Goal: Task Accomplishment & Management: Complete application form

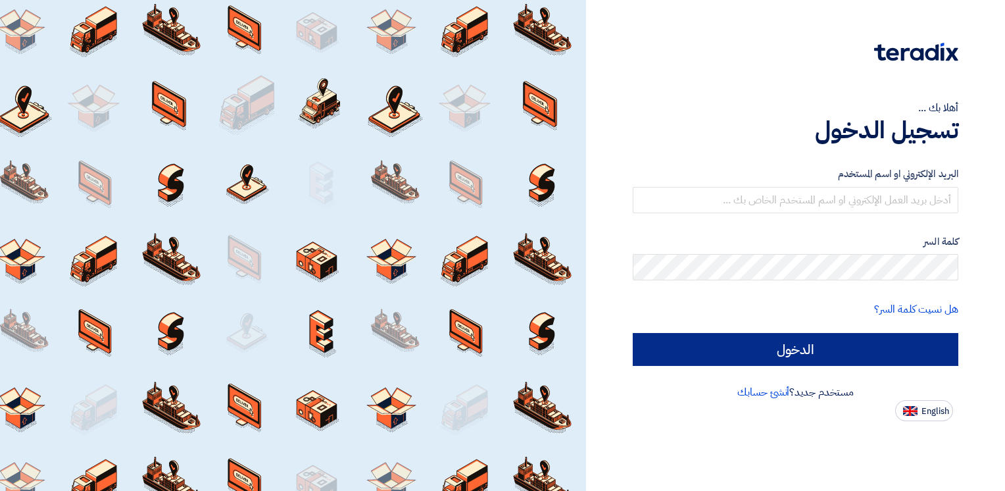
type input "[PERSON_NAME][EMAIL_ADDRESS][DOMAIN_NAME]"
click at [754, 351] on input "الدخول" at bounding box center [795, 349] width 325 height 33
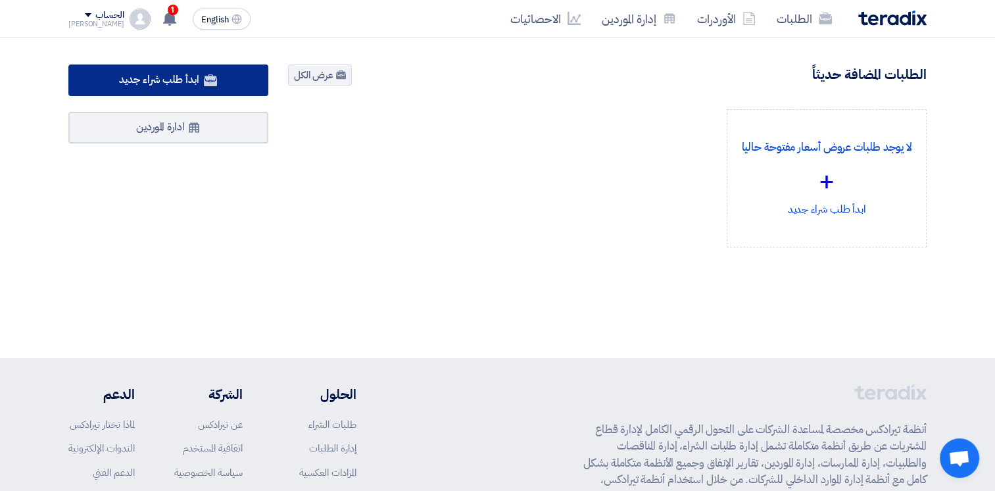
click at [204, 81] on use at bounding box center [210, 80] width 13 height 12
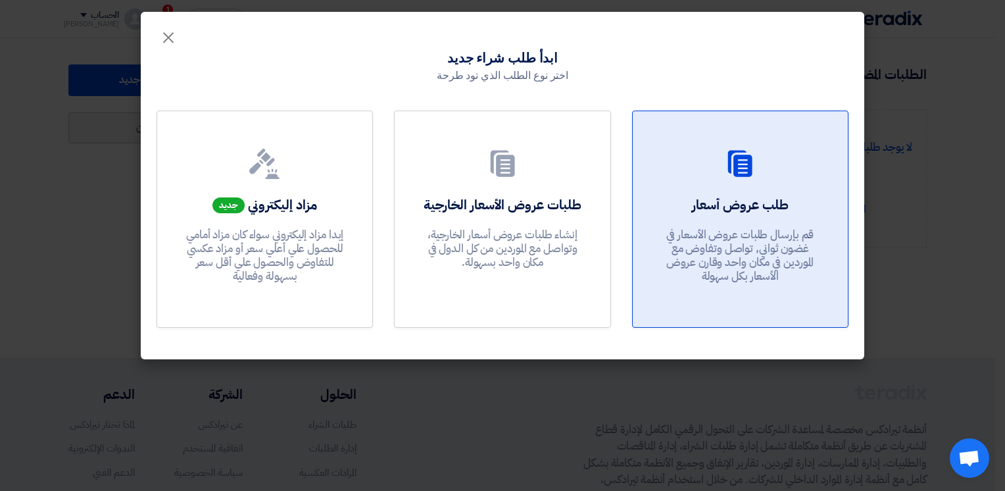
click at [719, 197] on h2 "طلب عروض أسعار" at bounding box center [740, 204] width 97 height 18
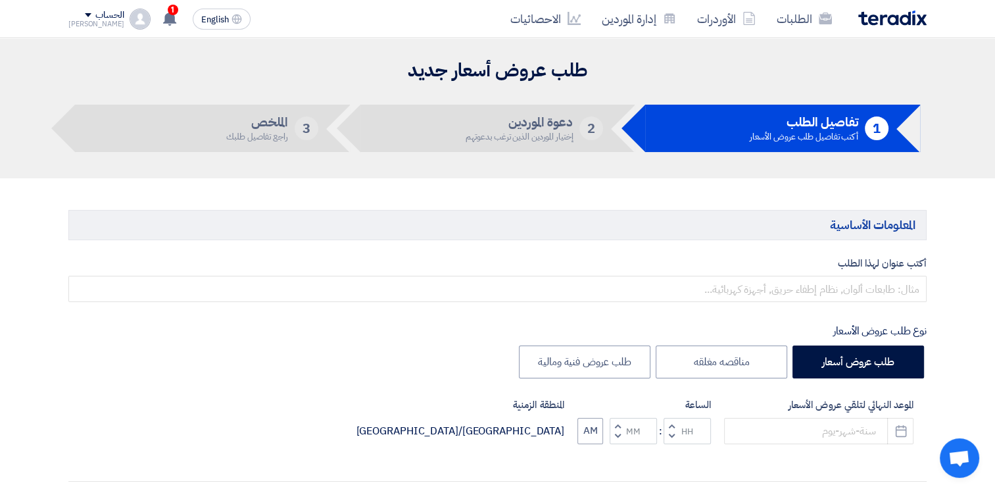
scroll to position [194, 0]
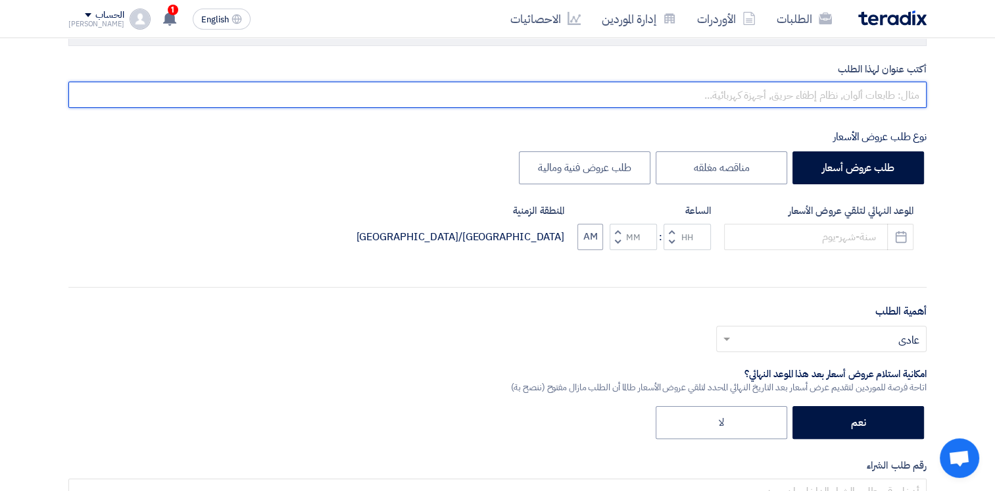
click at [853, 91] on input "text" at bounding box center [497, 95] width 858 height 26
type input "electric Youssef items"
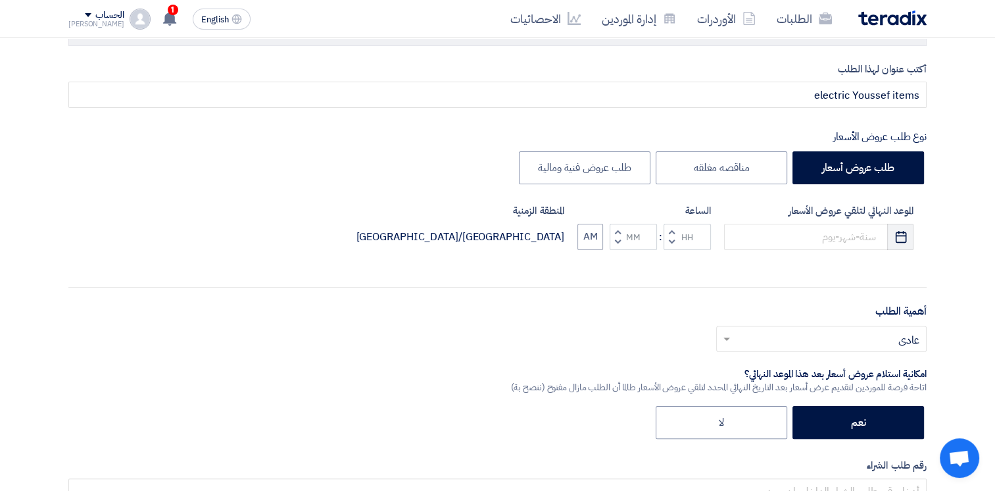
click at [902, 243] on button "Pick a date" at bounding box center [900, 237] width 26 height 26
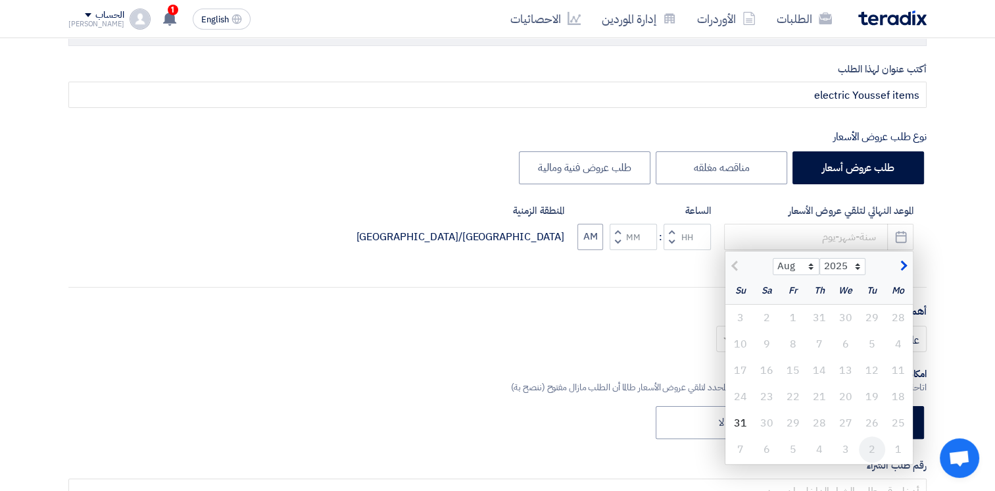
click at [869, 448] on div "2" at bounding box center [872, 449] width 26 height 26
type input "[DATE]"
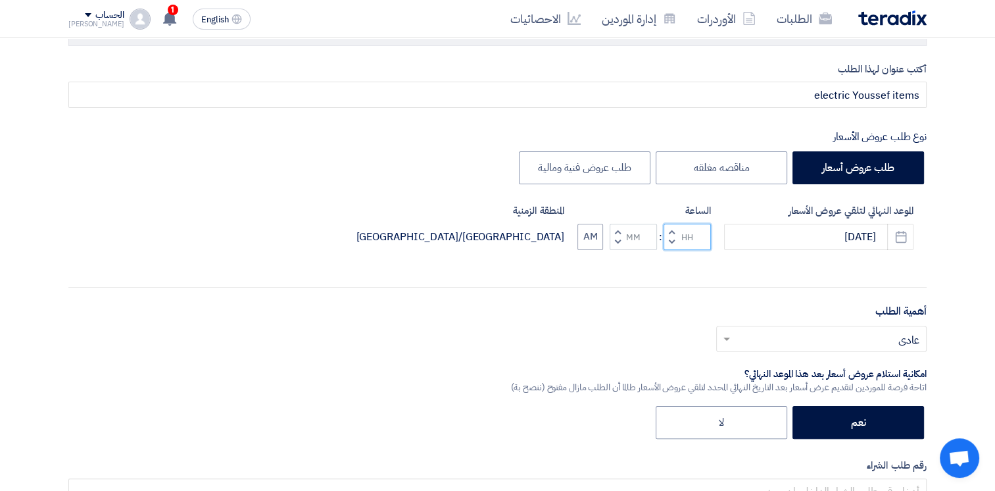
click at [682, 240] on input "Hours" at bounding box center [686, 237] width 47 height 26
type input "02"
click at [594, 239] on button "AM" at bounding box center [590, 237] width 26 height 26
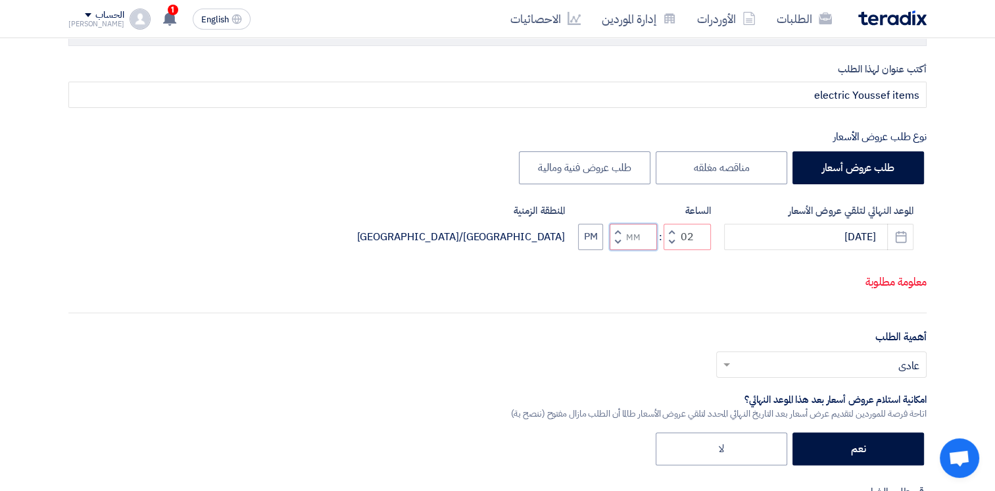
click at [653, 238] on input "Minutes" at bounding box center [633, 237] width 47 height 26
type input "00"
click at [721, 306] on div "أكتب عنوان لهذا الطلب electric Youssef items نوع طلب عروض الأسعار طلب عروض أسعا…" at bounding box center [498, 356] width 878 height 589
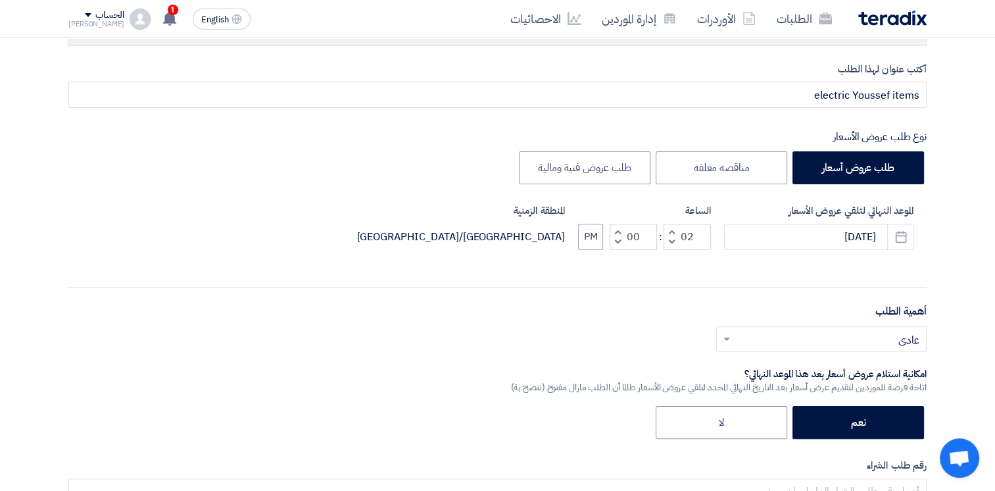
click at [788, 335] on input "text" at bounding box center [828, 340] width 184 height 22
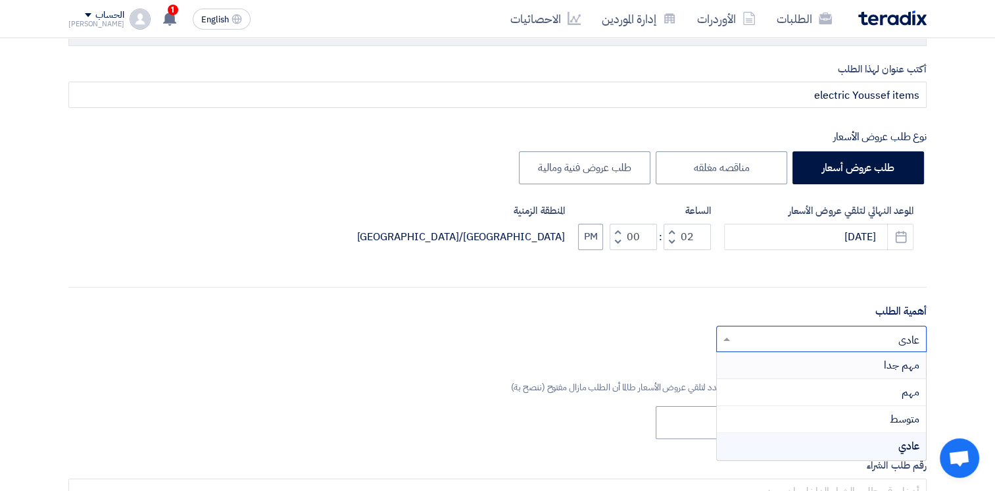
click at [829, 356] on div "مهم جدا" at bounding box center [821, 365] width 209 height 27
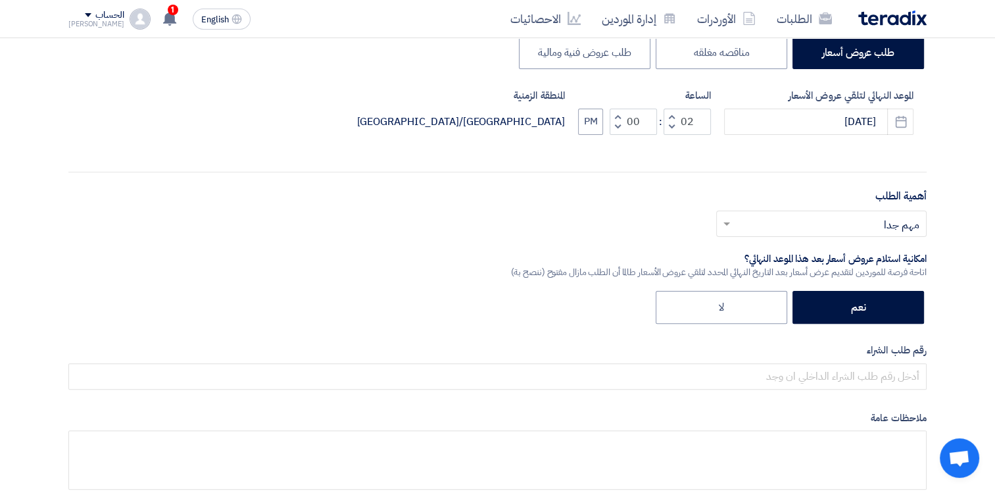
scroll to position [310, 0]
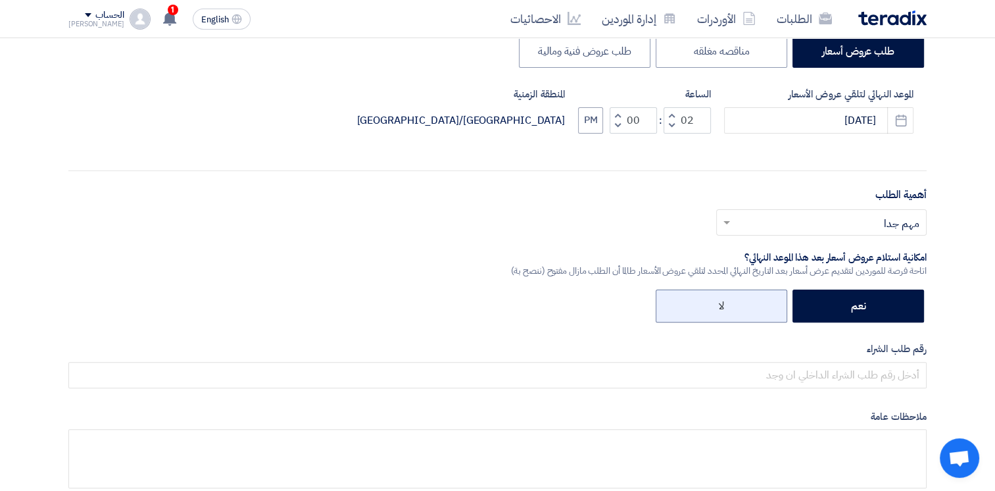
click at [738, 299] on label "لا" at bounding box center [722, 305] width 132 height 33
click at [724, 300] on input "لا" at bounding box center [719, 304] width 9 height 9
radio input "true"
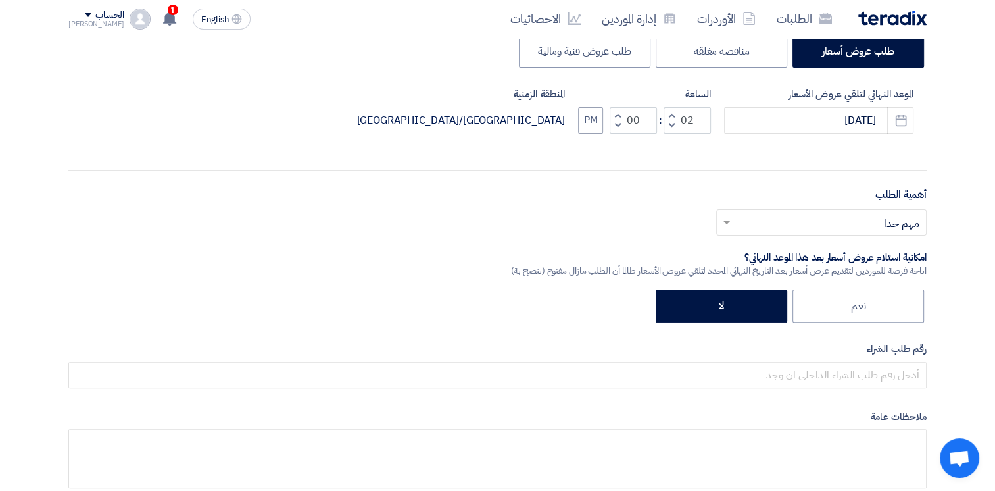
scroll to position [385, 0]
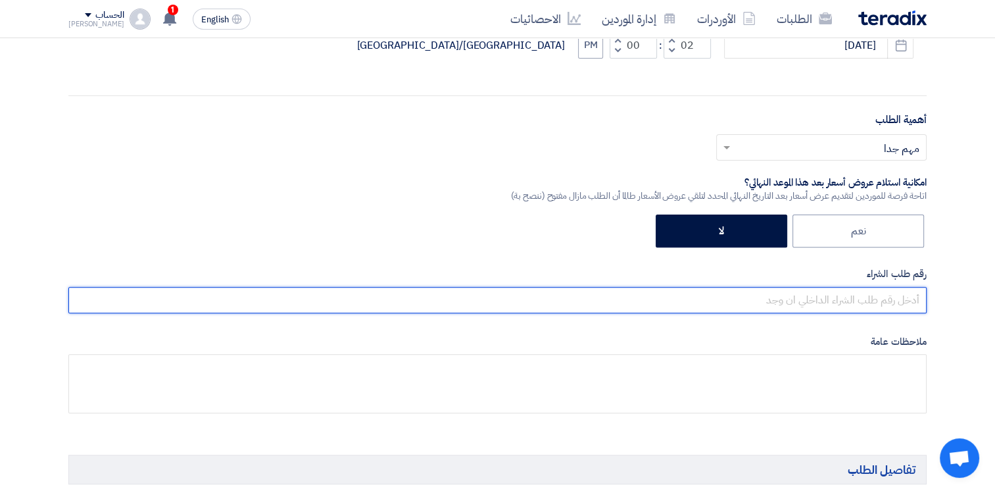
click at [886, 299] on input "text" at bounding box center [497, 300] width 858 height 26
type input "15"
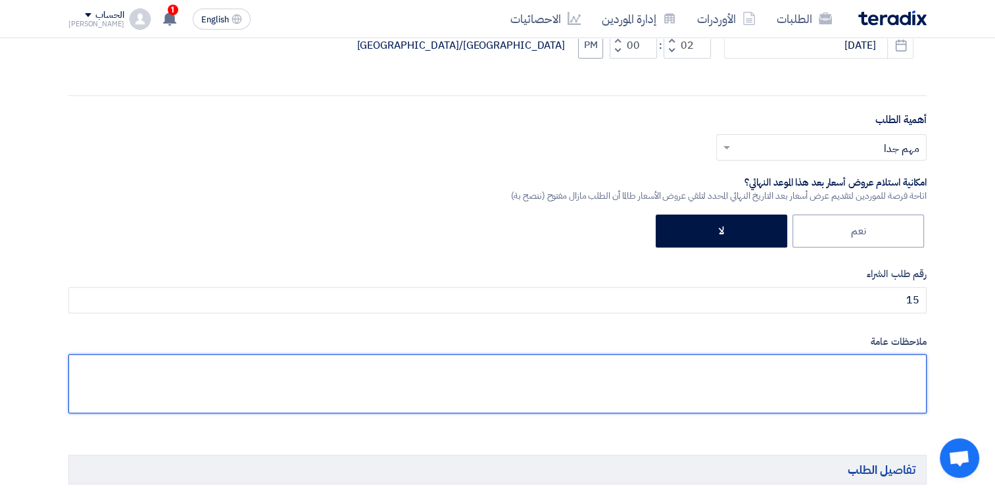
click at [847, 367] on textarea at bounding box center [497, 383] width 858 height 59
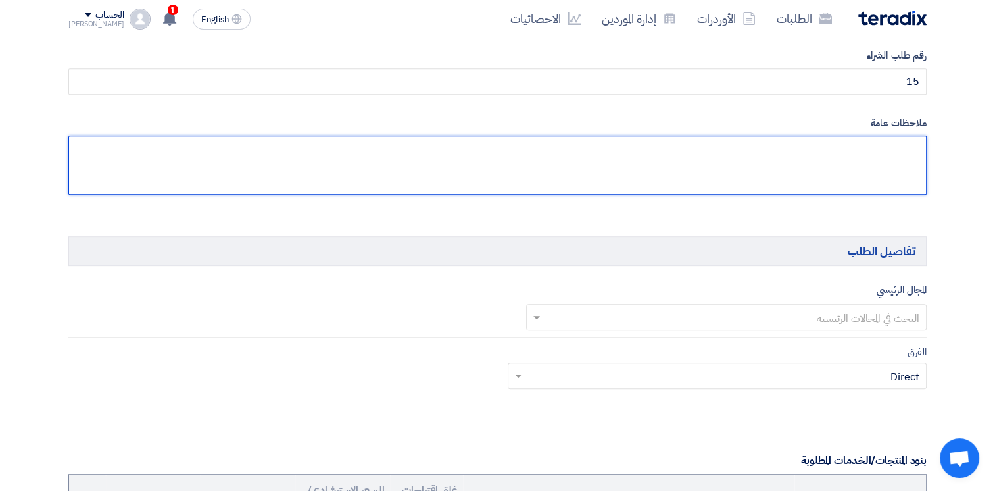
scroll to position [604, 0]
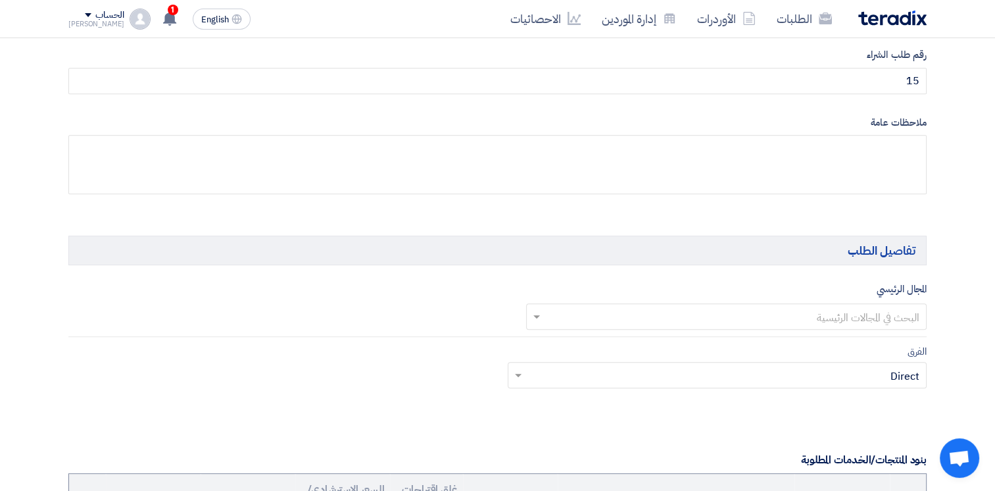
click at [873, 315] on input "text" at bounding box center [733, 317] width 375 height 22
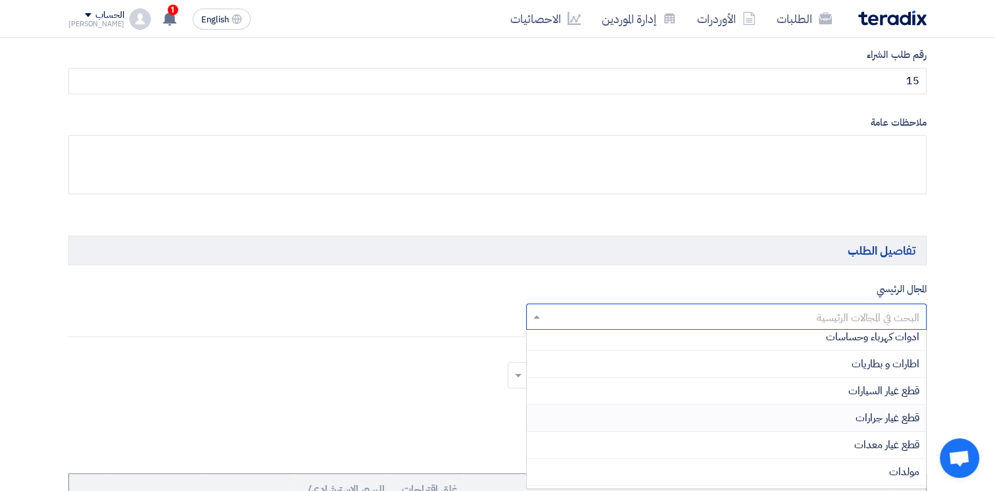
scroll to position [0, 0]
click at [896, 339] on span "ادوات كهرباء وحساسات" at bounding box center [872, 343] width 93 height 16
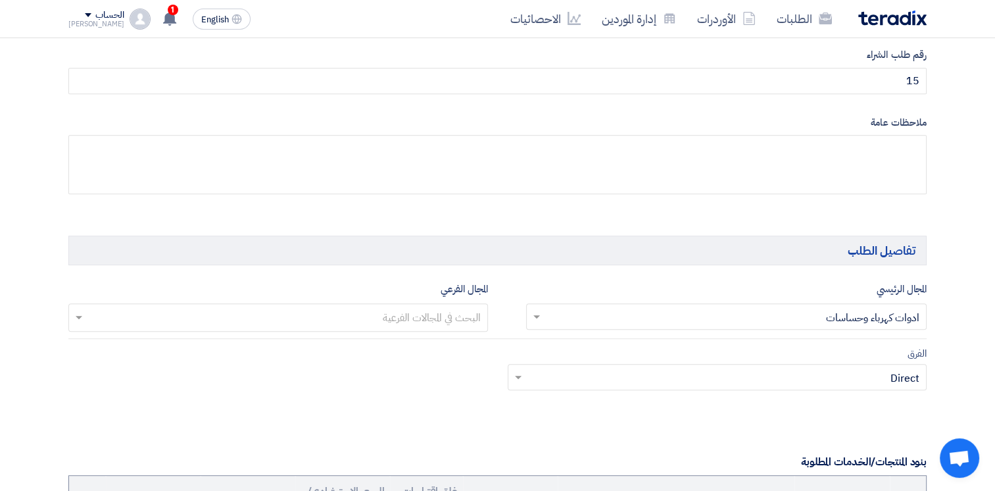
click at [444, 320] on input "text" at bounding box center [277, 319] width 406 height 22
click at [771, 377] on input "text" at bounding box center [724, 379] width 393 height 22
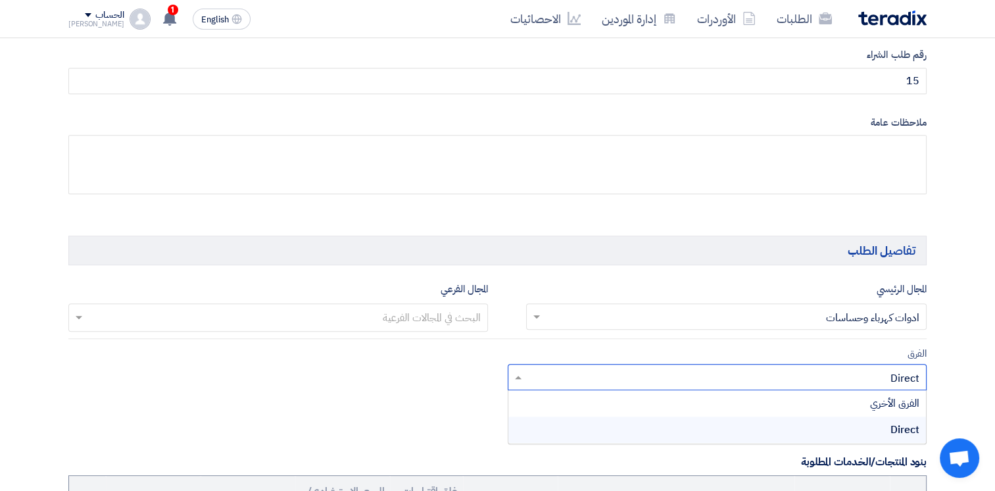
click at [871, 406] on div "الفرق الأخري" at bounding box center [717, 403] width 418 height 26
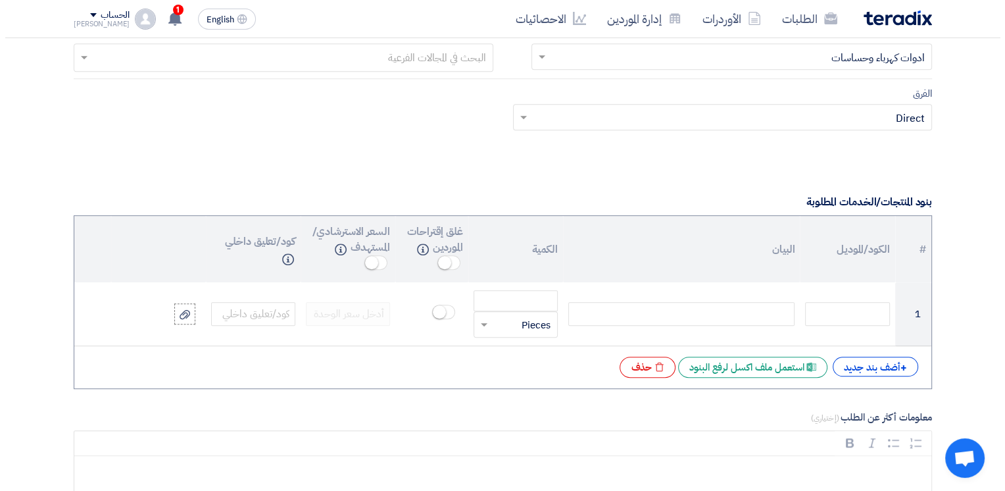
scroll to position [868, 0]
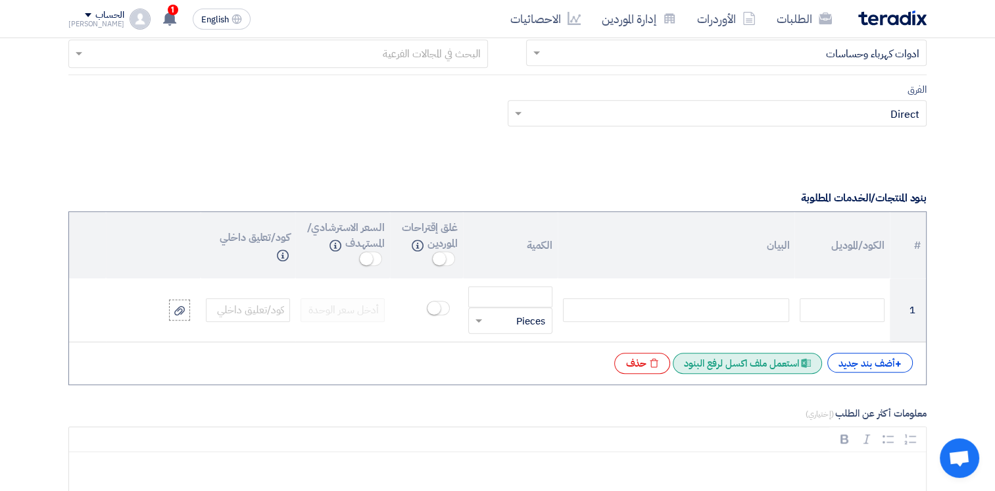
click at [743, 359] on div "Excel file استعمل ملف اكسل لرفع البنود" at bounding box center [747, 362] width 149 height 21
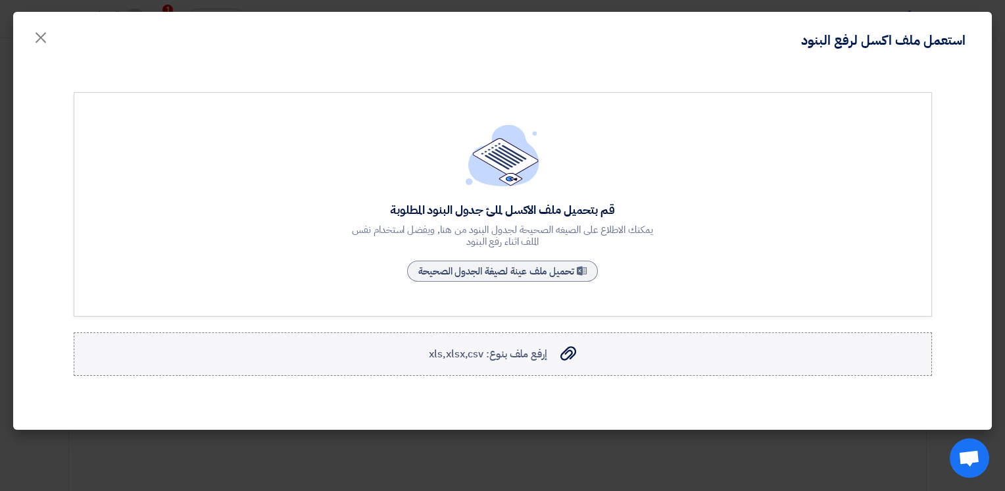
click at [502, 348] on span "إرفع ملف بنوع: xls,xlsx,csv" at bounding box center [488, 354] width 118 height 16
click at [0, 0] on input "إرفع ملف بنوع: xls,xlsx,csv إرفع ملف بنوع: xls,xlsx,csv" at bounding box center [0, 0] width 0 height 0
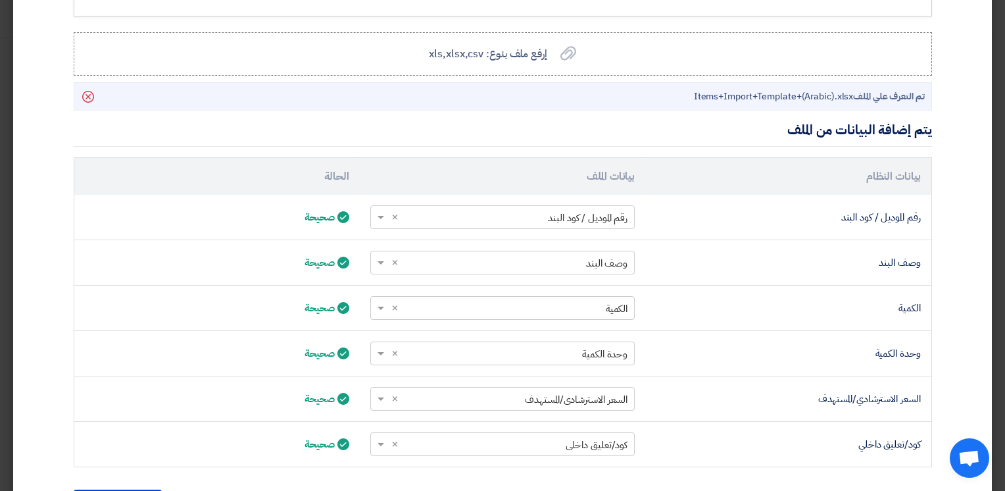
scroll to position [384, 0]
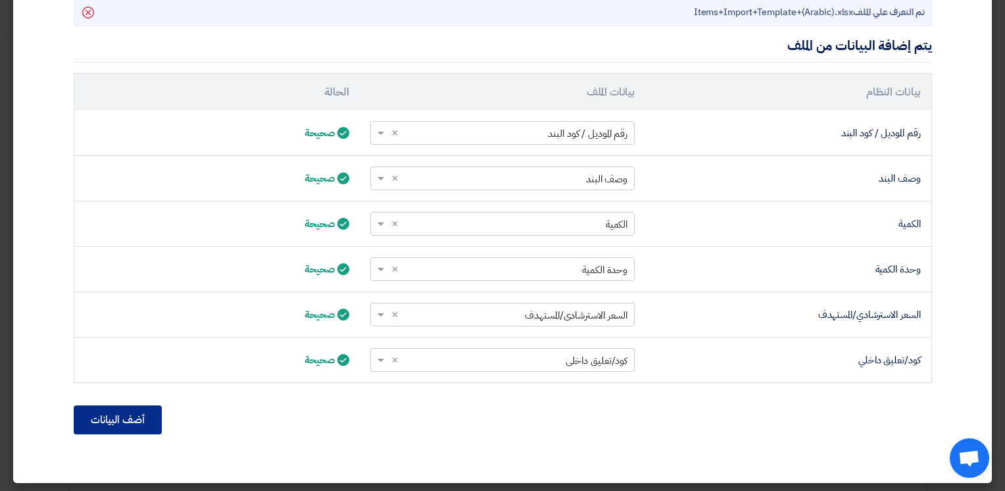
click at [121, 418] on button "أضف البيانات" at bounding box center [118, 419] width 88 height 29
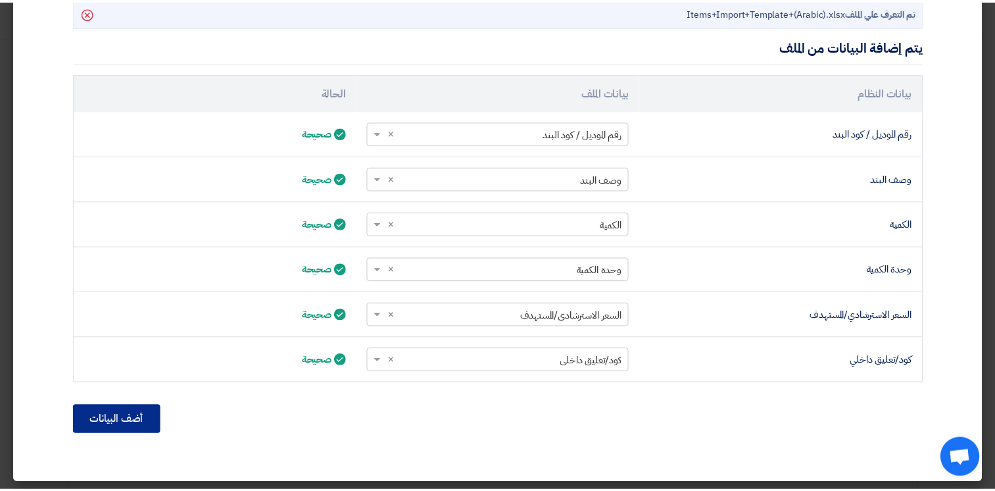
scroll to position [245, 0]
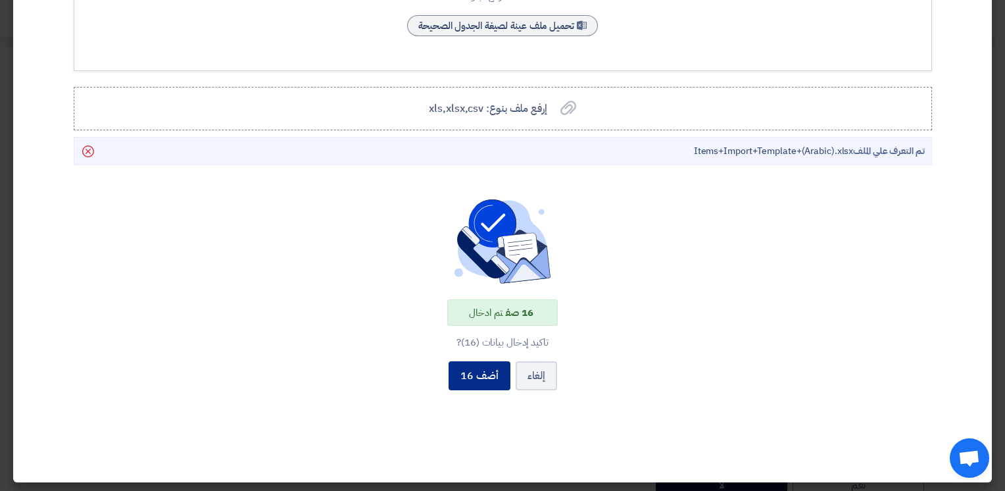
click at [478, 372] on button "أضف 16" at bounding box center [479, 375] width 62 height 29
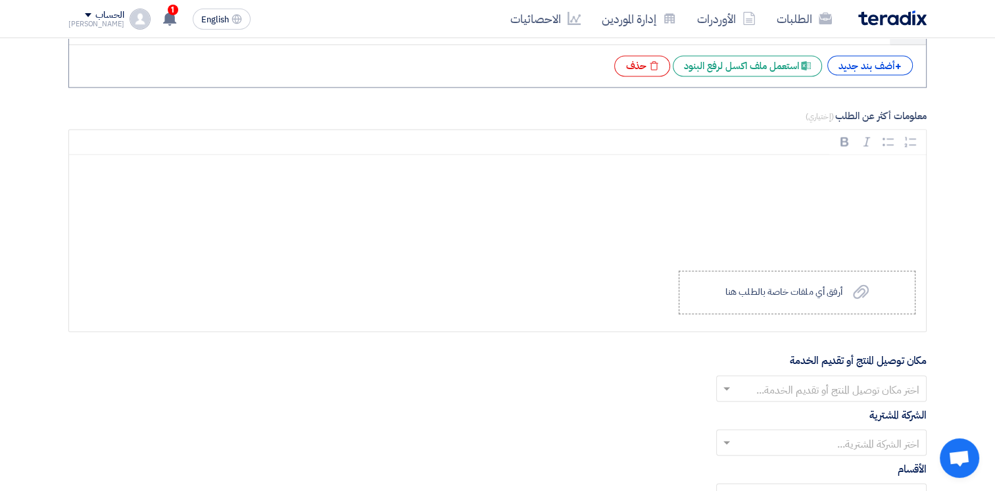
scroll to position [2161, 0]
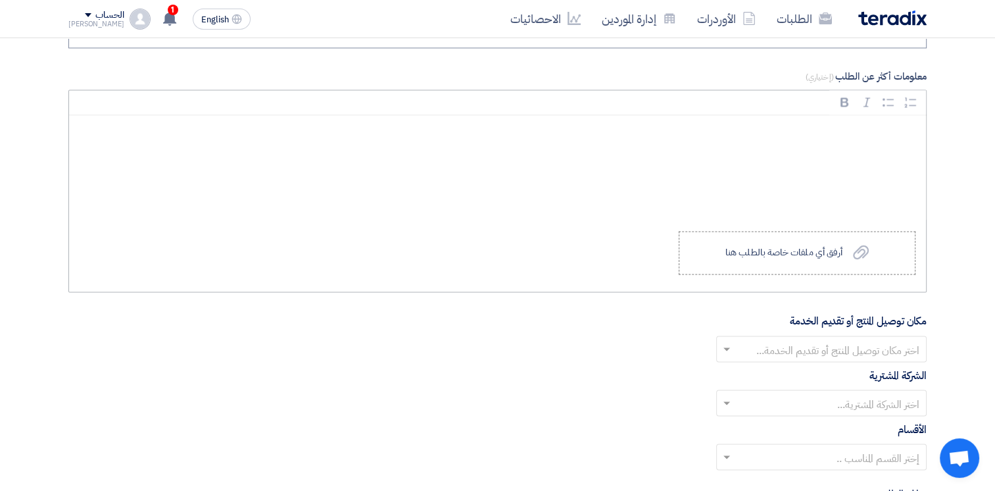
click at [894, 153] on div "Rich Text Editor, main" at bounding box center [497, 167] width 857 height 105
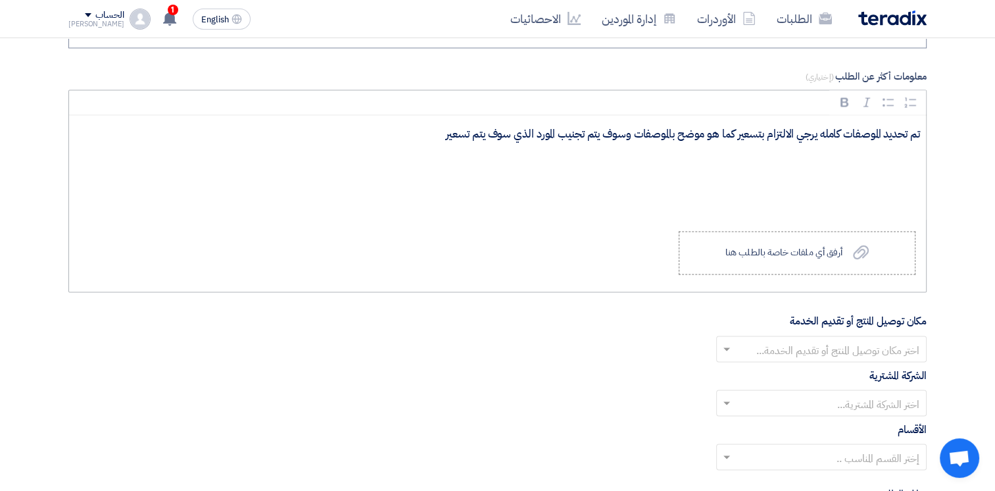
click at [416, 128] on p "تم تحديد الموصفات كامله يرجي الالتزام بتسعير كما هو موضح بالموصفات وسوف يتم تجن…" at bounding box center [502, 134] width 834 height 17
drag, startPoint x: 426, startPoint y: 129, endPoint x: 625, endPoint y: 137, distance: 198.8
click at [625, 137] on div "تم تحديد الموصفات كامله يرجي الالتزام بتسعير كما هو موضح بالموصفات وسوف يتم تجن…" at bounding box center [497, 167] width 857 height 105
click at [811, 130] on p "تم تحديد الموصفات كامله يرجي الالتزام بتسعير كما هو موضح بالموصفات" at bounding box center [502, 134] width 834 height 17
click at [612, 134] on p "تم تحديد الموصفات كامله/ يرجي الالتزام بتسعير كما هو موضح بالموصفات" at bounding box center [502, 134] width 834 height 17
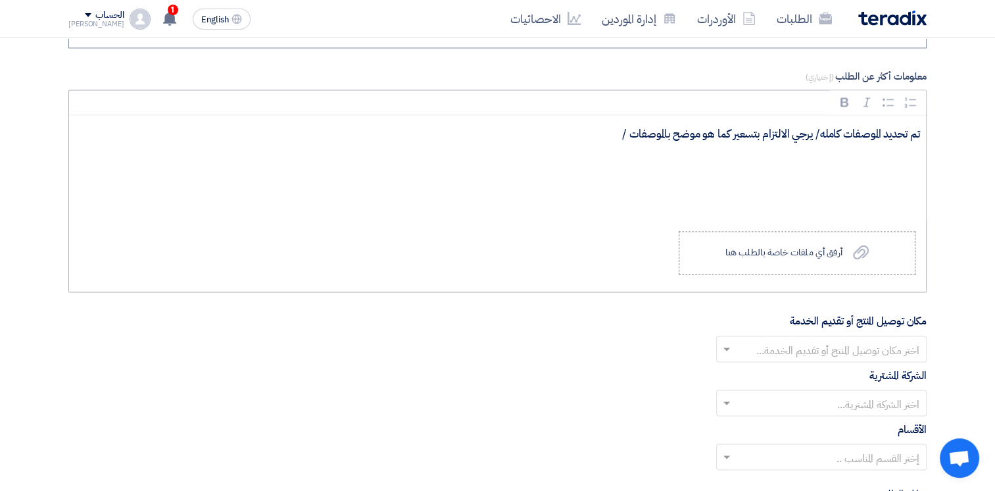
click at [600, 132] on p "/ تم تحديد الموصفات كامله/ يرجي الالتزام بتسعير كما هو موضح بالموصفات" at bounding box center [502, 134] width 834 height 17
click at [915, 129] on p "/ تم تحديد الموصفات كامله/ يرجي الالتزام بتسعير كما هو موضح بالموصفات" at bounding box center [502, 134] width 834 height 17
click at [504, 132] on p "/ تم تحديد الموصفات كامله/ يرجي الالتزام بتسعير كما هو موضح بالموصفات ولا يجوز …" at bounding box center [502, 134] width 834 height 17
click at [915, 130] on p ", تم تحديد الموصفات كامله/ يرجي الالتزام بتسعير كما هو موضح بالموصفات ولا يجوز …" at bounding box center [502, 134] width 834 height 17
click at [511, 129] on p ", تم تحديد الموصفات كامله/ يرجي الالتزام بتسعير كما هو موضح بالموصفات ولا يجوز …" at bounding box center [502, 134] width 834 height 17
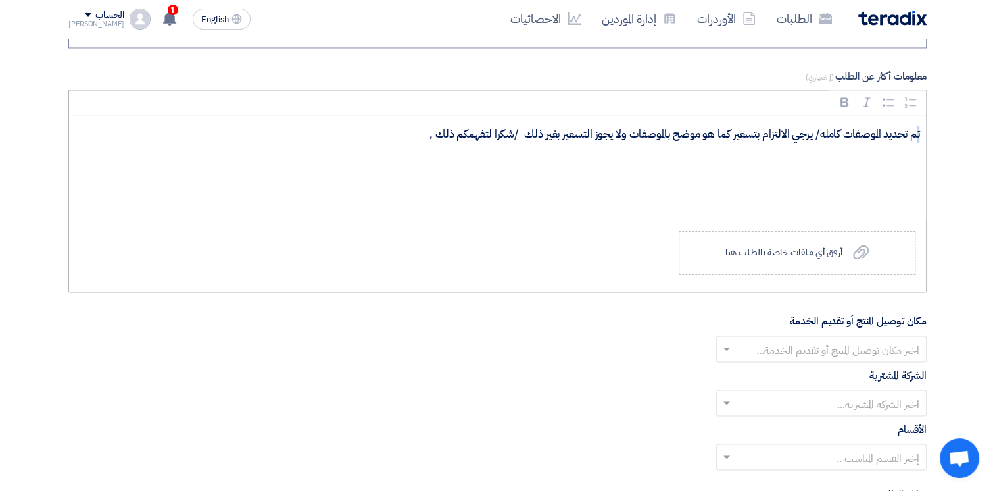
click at [420, 134] on p ", تم تحديد الموصفات كامله/ يرجي الالتزام بتسعير كما هو موضح بالموصفات ولا يجوز …" at bounding box center [502, 134] width 834 height 17
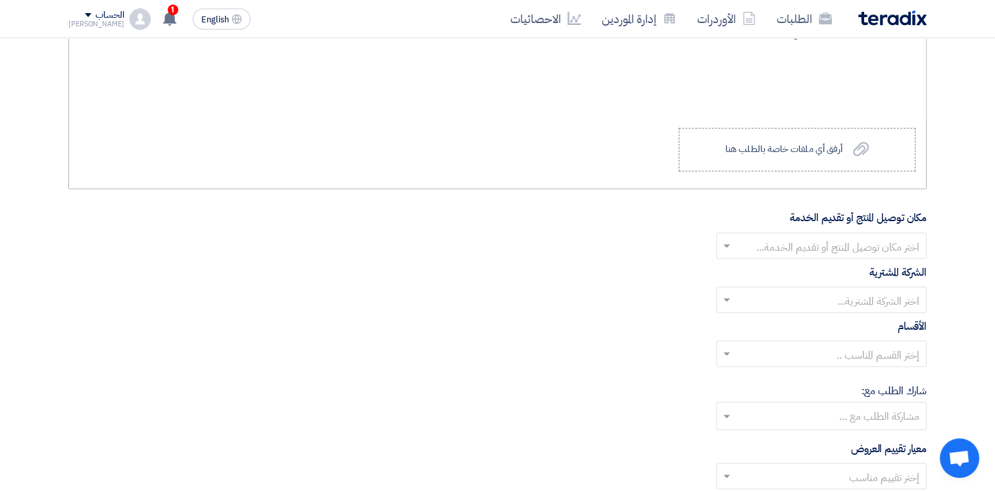
scroll to position [2264, 0]
click at [784, 243] on input "text" at bounding box center [828, 248] width 184 height 22
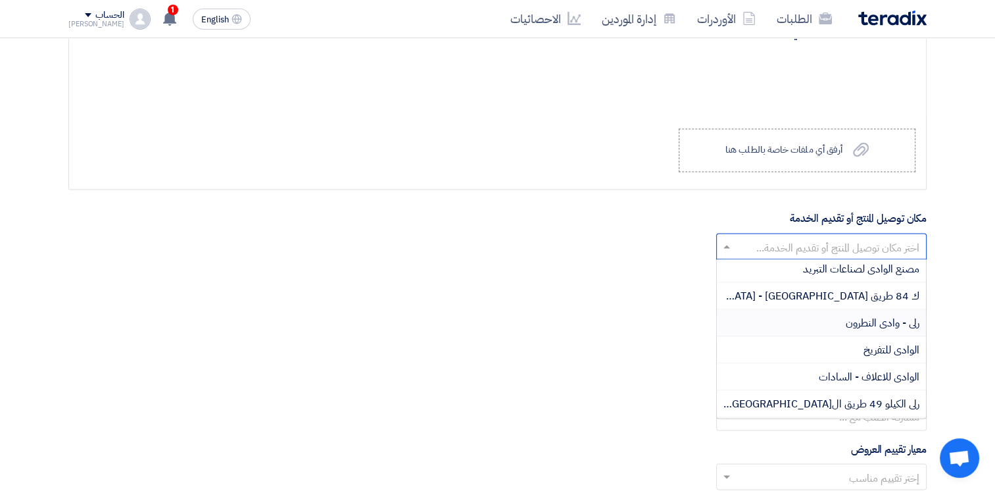
scroll to position [139, 0]
click at [878, 317] on span "رلى - وادى النطرون" at bounding box center [883, 322] width 74 height 16
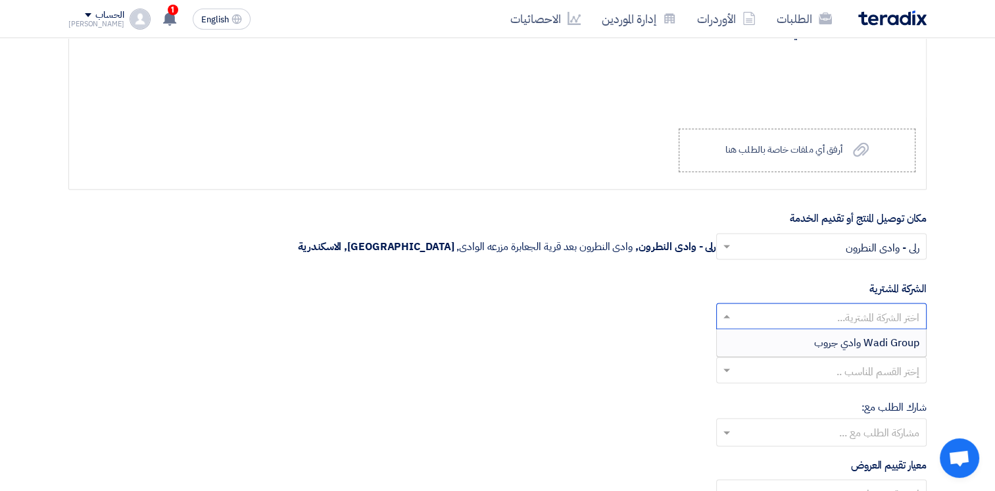
click at [895, 312] on input "text" at bounding box center [828, 317] width 184 height 22
click at [886, 334] on span "Wadi Group وادي جروب" at bounding box center [866, 342] width 105 height 16
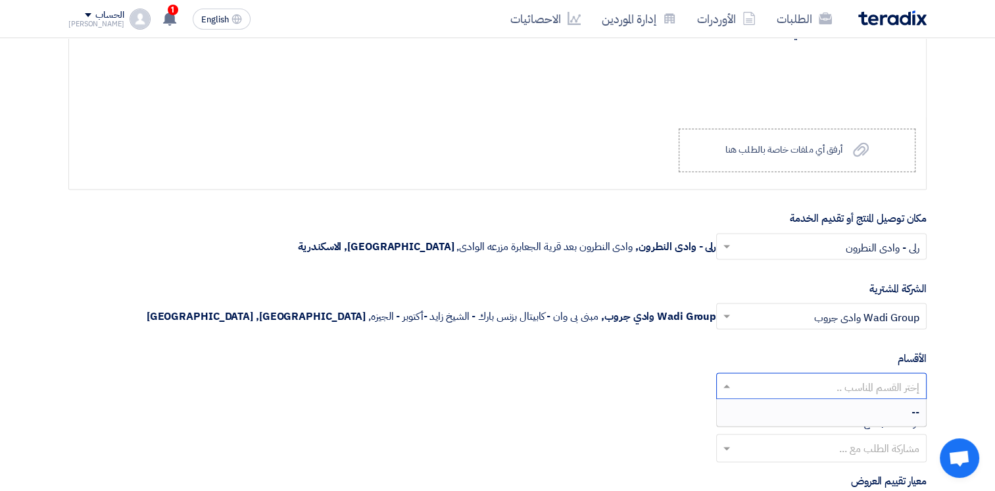
click at [850, 388] on input "text" at bounding box center [828, 387] width 184 height 22
click at [878, 406] on div "--" at bounding box center [821, 411] width 209 height 26
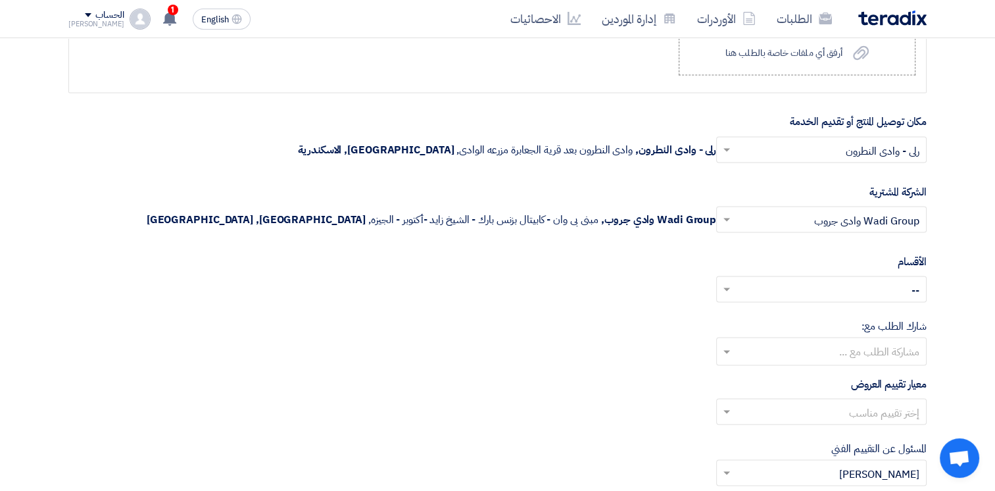
click at [889, 347] on input "text" at bounding box center [820, 352] width 197 height 22
type input "ص"
type input "wah"
click at [888, 320] on span "[PERSON_NAME]" at bounding box center [879, 323] width 80 height 16
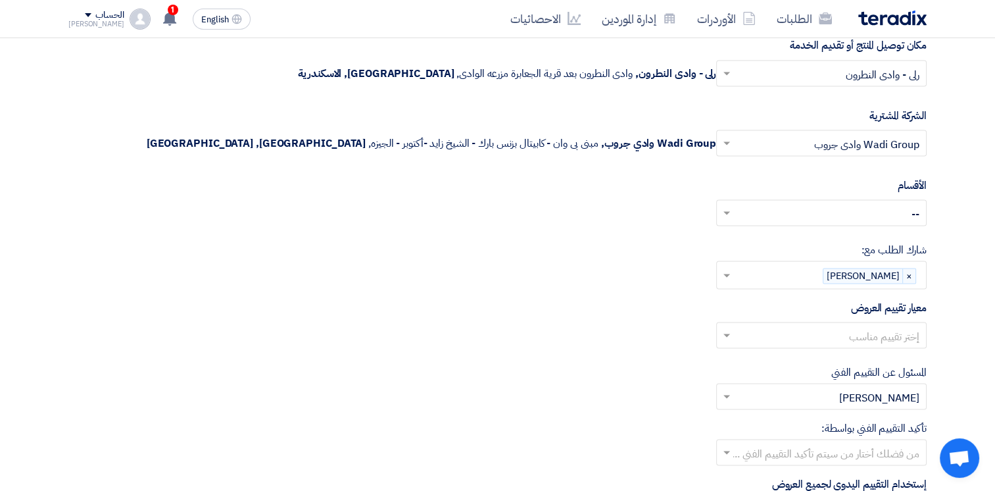
scroll to position [2437, 0]
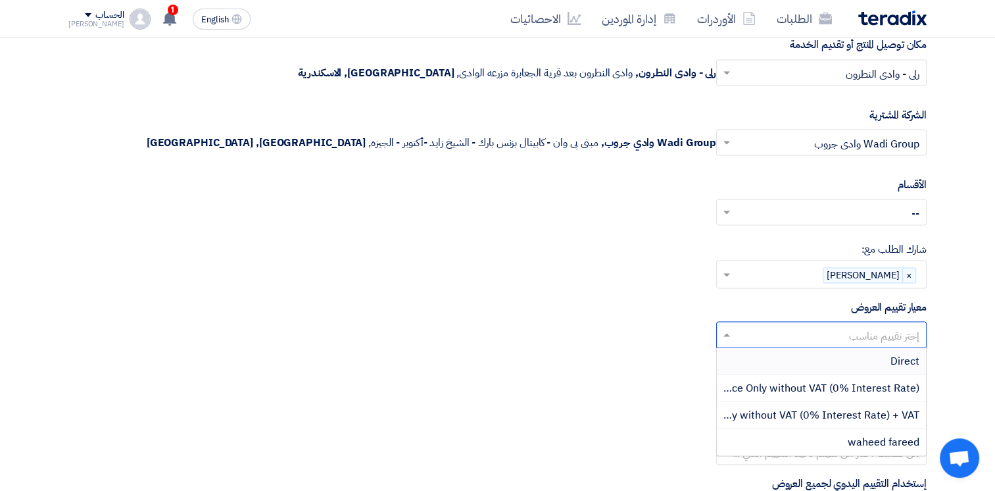
click at [889, 335] on input "text" at bounding box center [828, 336] width 184 height 22
click at [877, 433] on span "waheed fareed" at bounding box center [884, 441] width 72 height 16
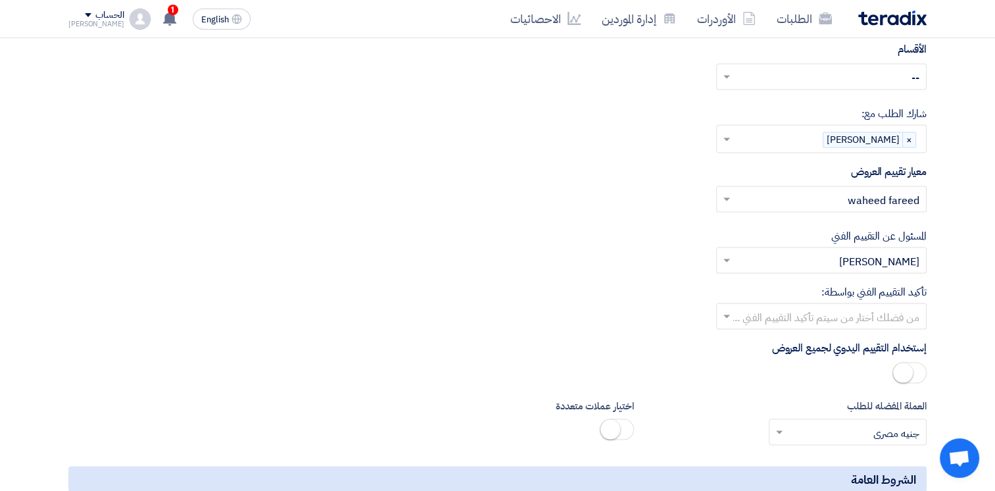
scroll to position [2588, 0]
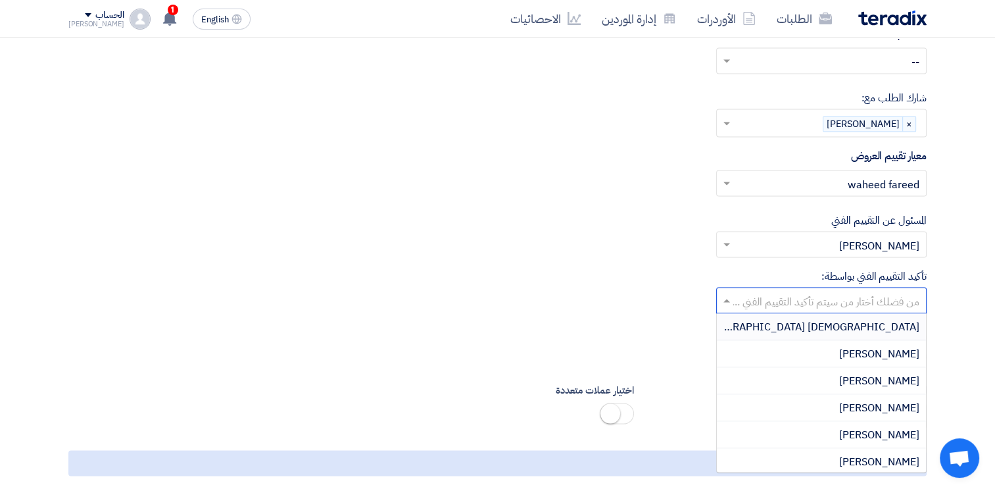
click at [895, 299] on input "text" at bounding box center [828, 302] width 184 height 22
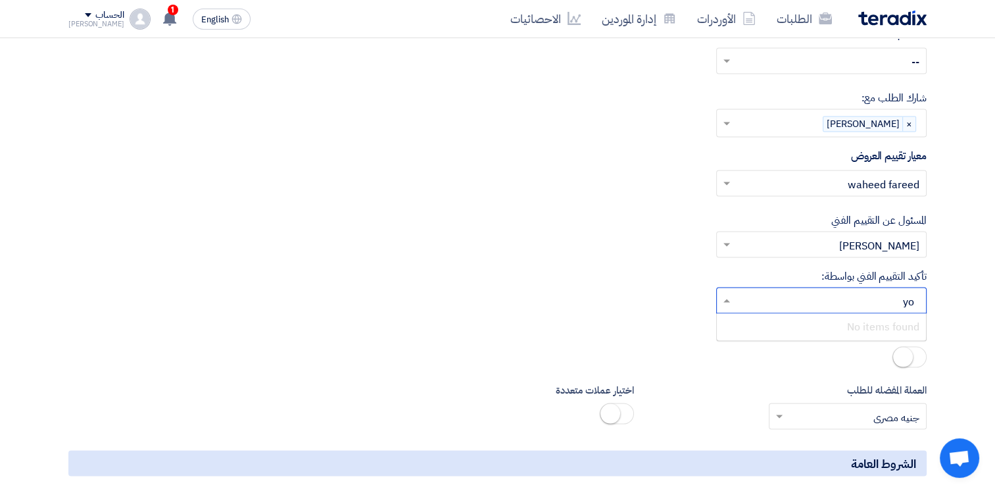
type input "y"
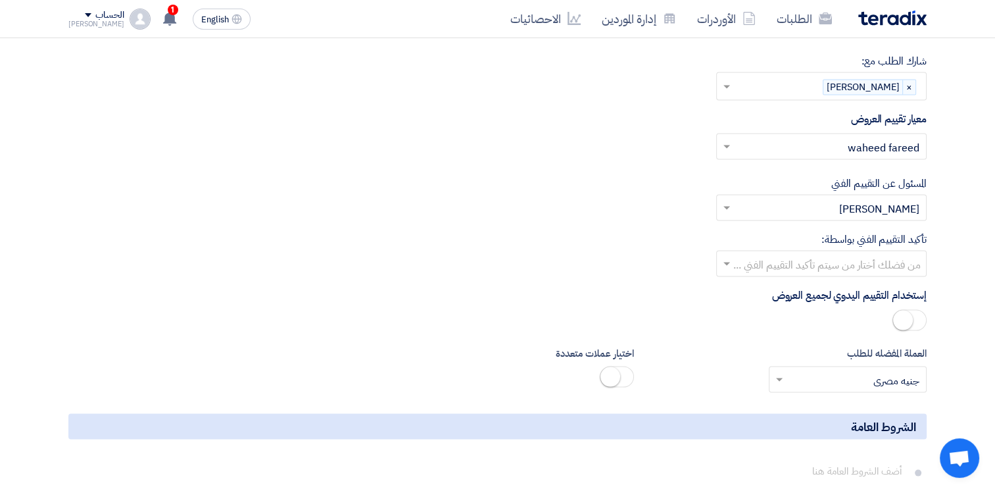
scroll to position [2662, 0]
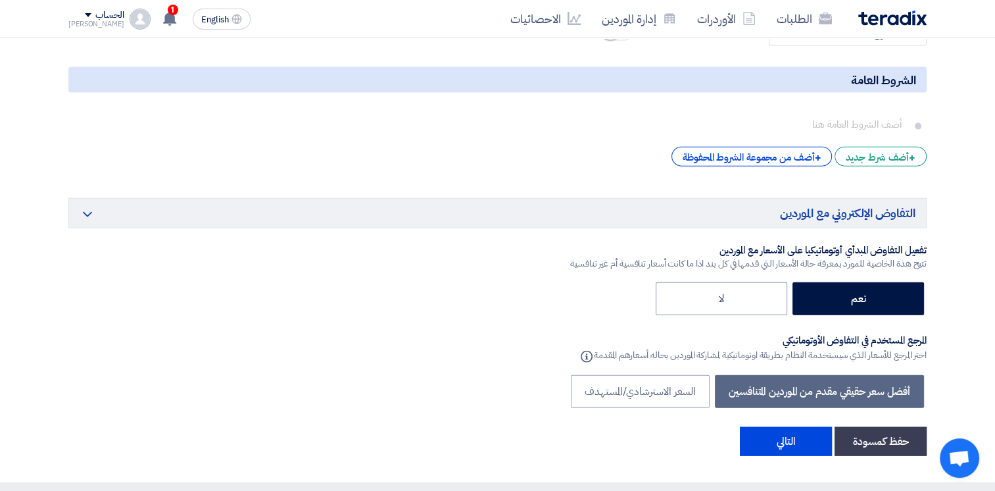
scroll to position [2972, 0]
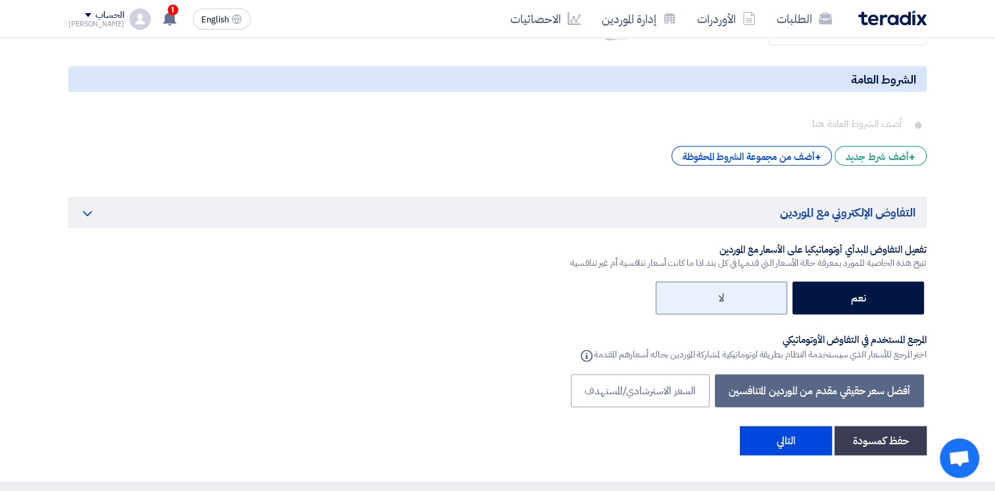
click at [731, 295] on label "لا" at bounding box center [722, 297] width 132 height 33
click at [724, 295] on input "لا" at bounding box center [719, 297] width 9 height 9
radio input "true"
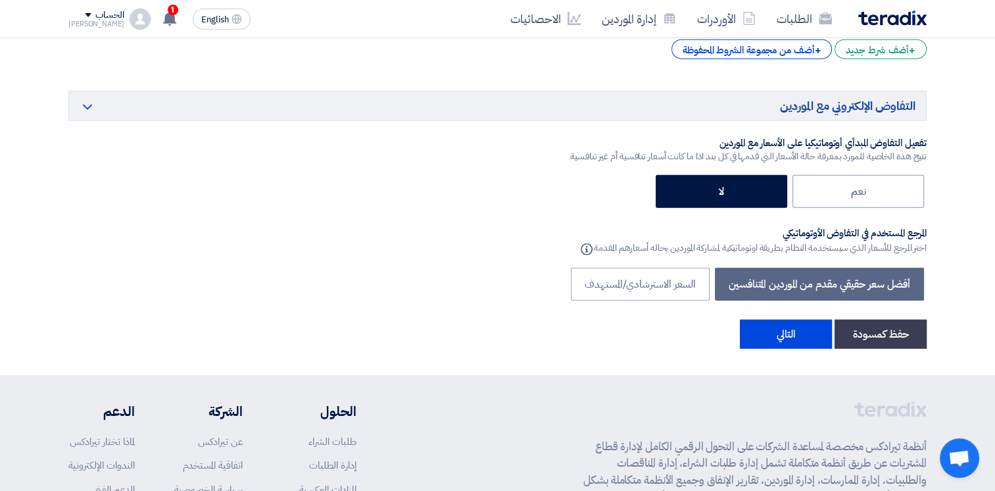
scroll to position [3085, 0]
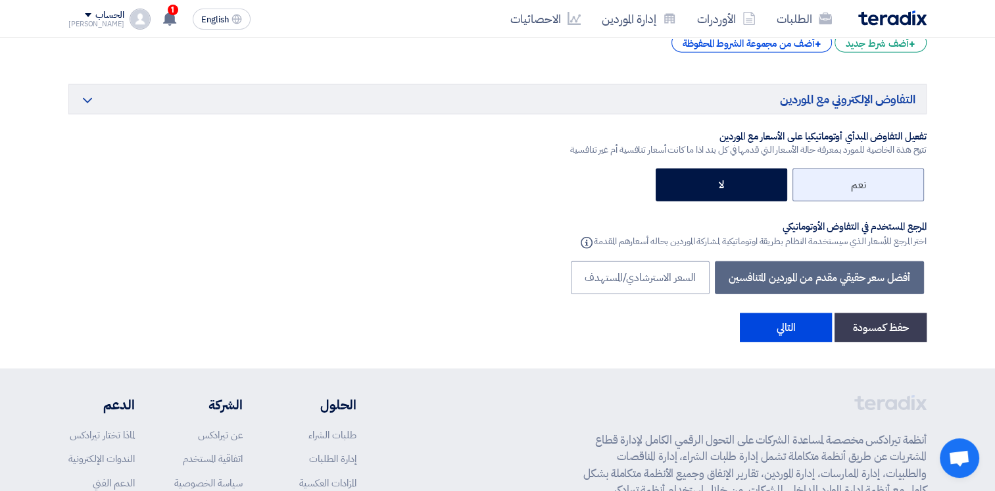
click at [874, 169] on label "نعم" at bounding box center [858, 184] width 132 height 33
click at [865, 180] on input "نعم" at bounding box center [861, 184] width 9 height 9
radio input "true"
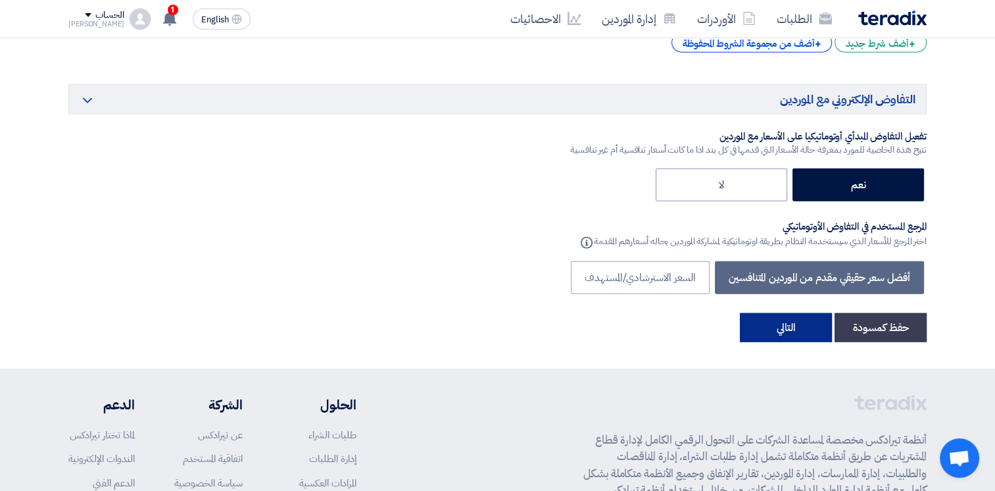
click at [788, 322] on button "التالي" at bounding box center [786, 327] width 92 height 29
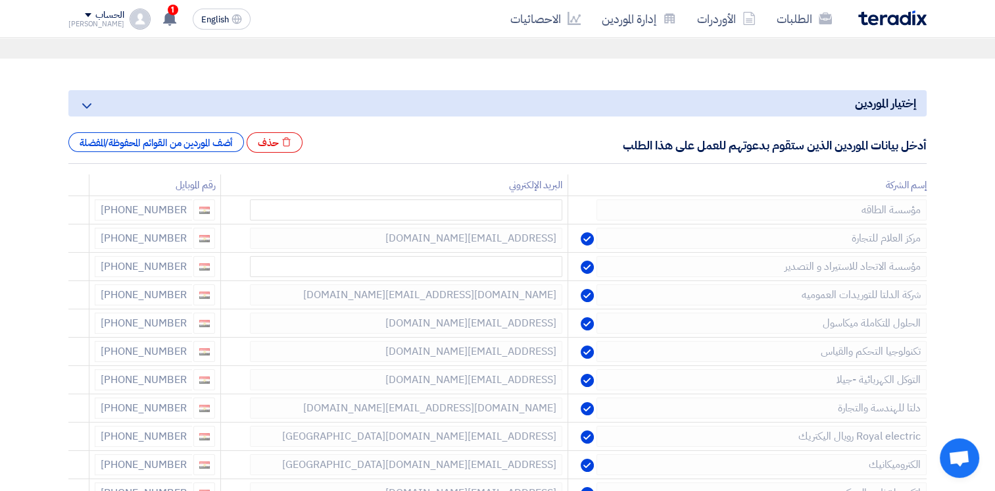
scroll to position [122, 0]
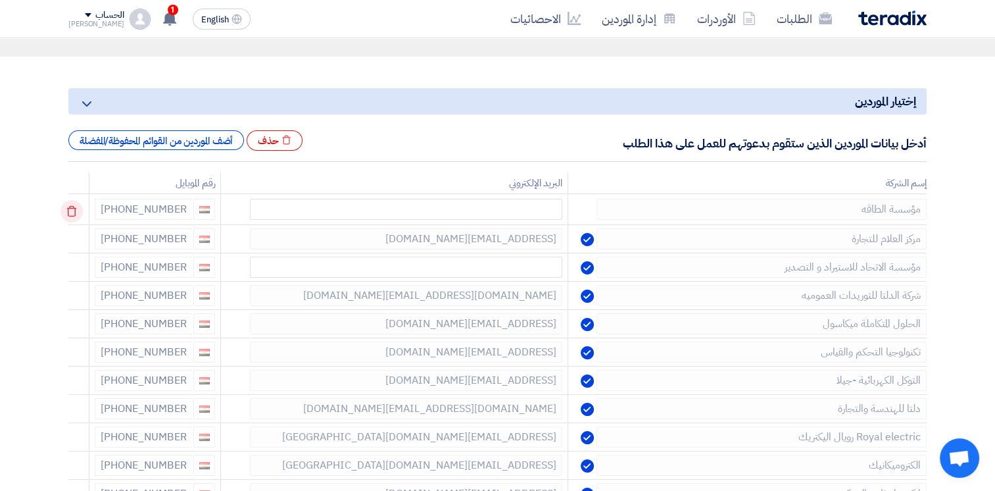
click at [74, 206] on icon at bounding box center [71, 211] width 22 height 22
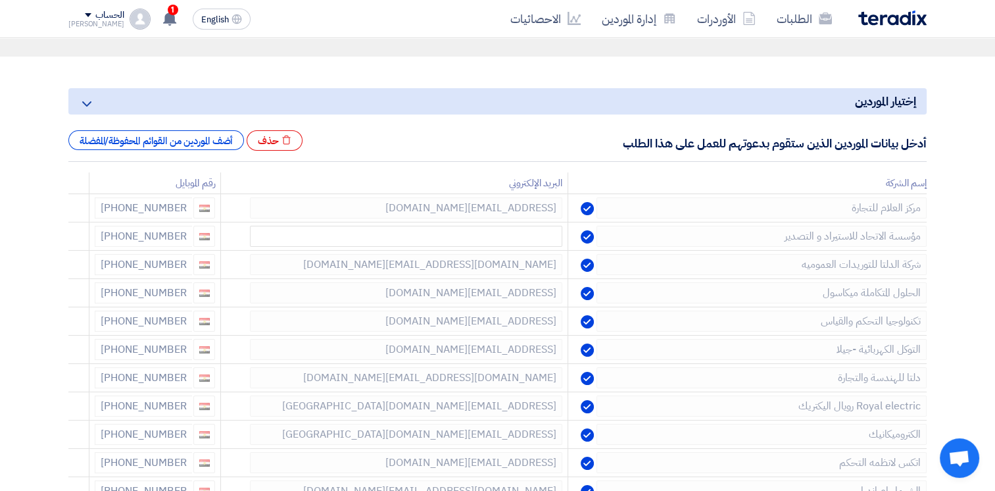
click at [0, 0] on icon at bounding box center [0, 0] width 0 height 0
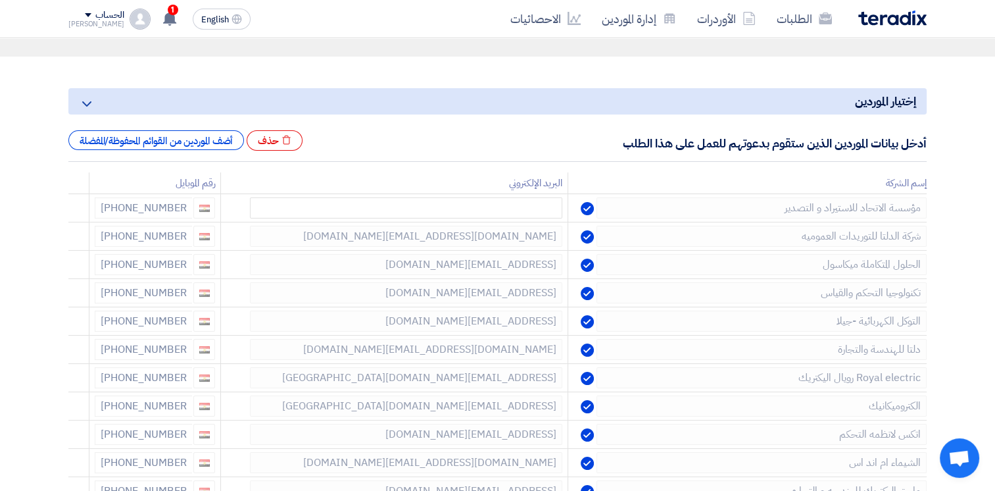
click at [0, 0] on icon at bounding box center [0, 0] width 0 height 0
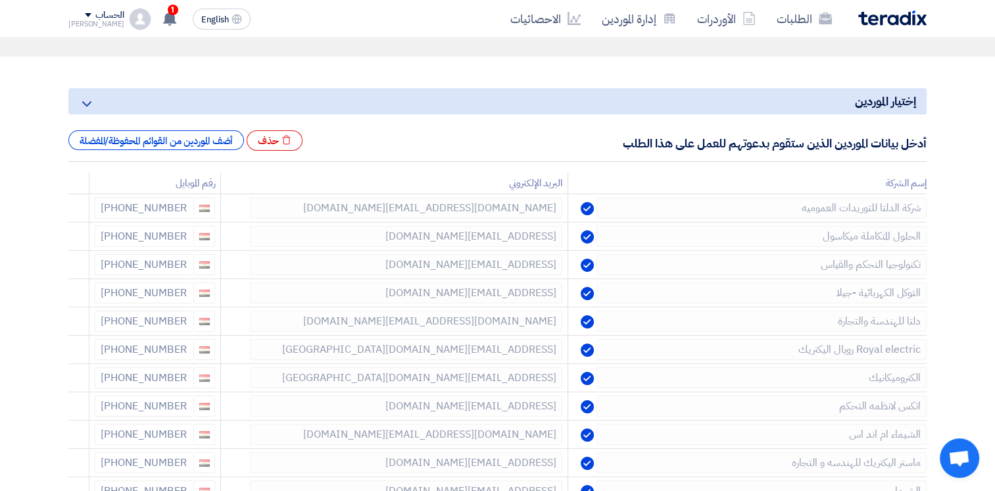
click at [0, 0] on icon at bounding box center [0, 0] width 0 height 0
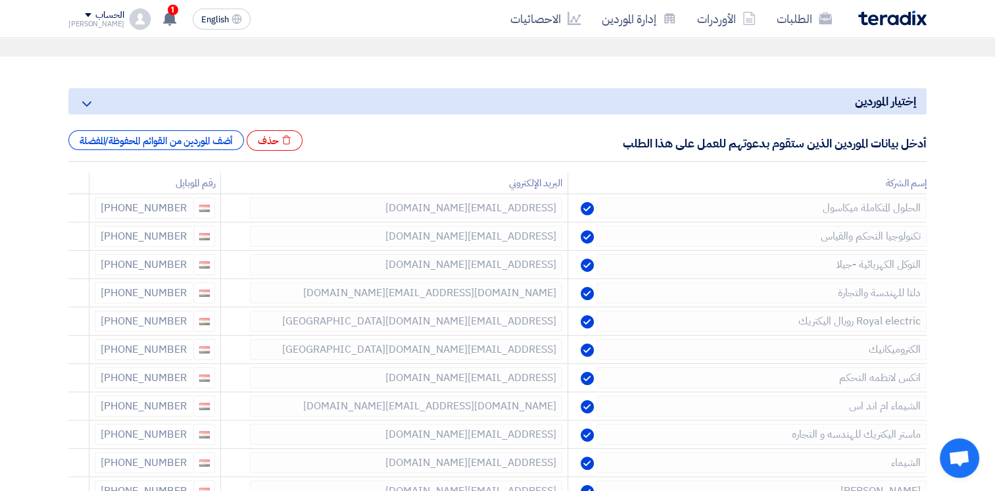
click at [0, 0] on icon at bounding box center [0, 0] width 0 height 0
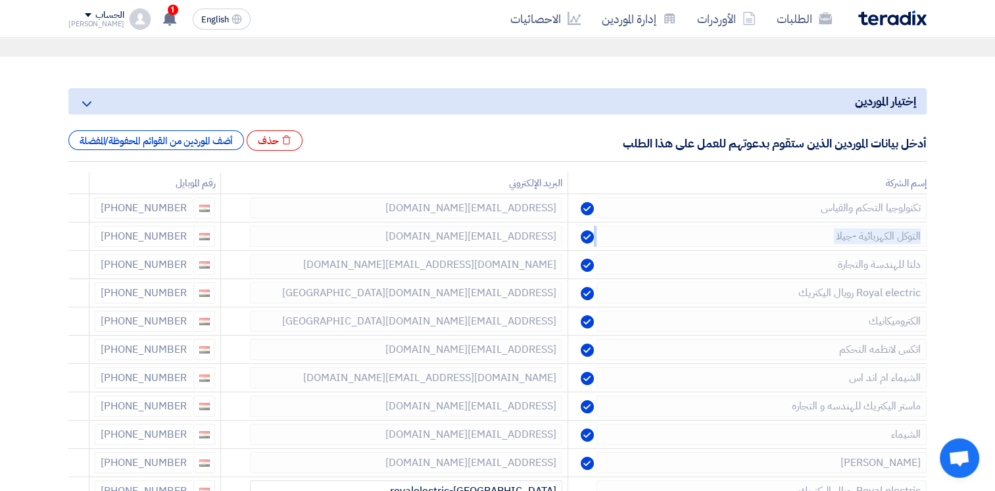
click at [0, 0] on icon at bounding box center [0, 0] width 0 height 0
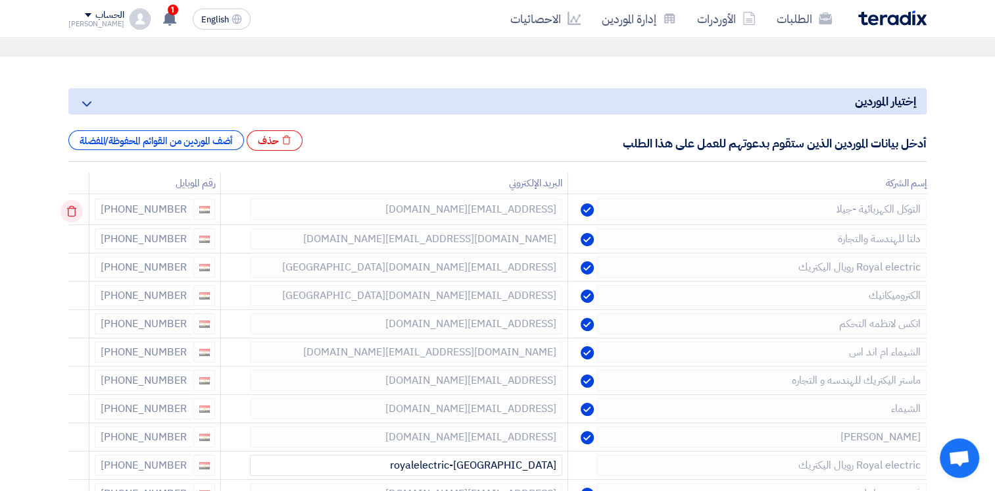
drag, startPoint x: 74, startPoint y: 206, endPoint x: 77, endPoint y: 214, distance: 8.5
click at [77, 214] on td at bounding box center [78, 209] width 21 height 31
click at [77, 214] on use at bounding box center [72, 211] width 10 height 11
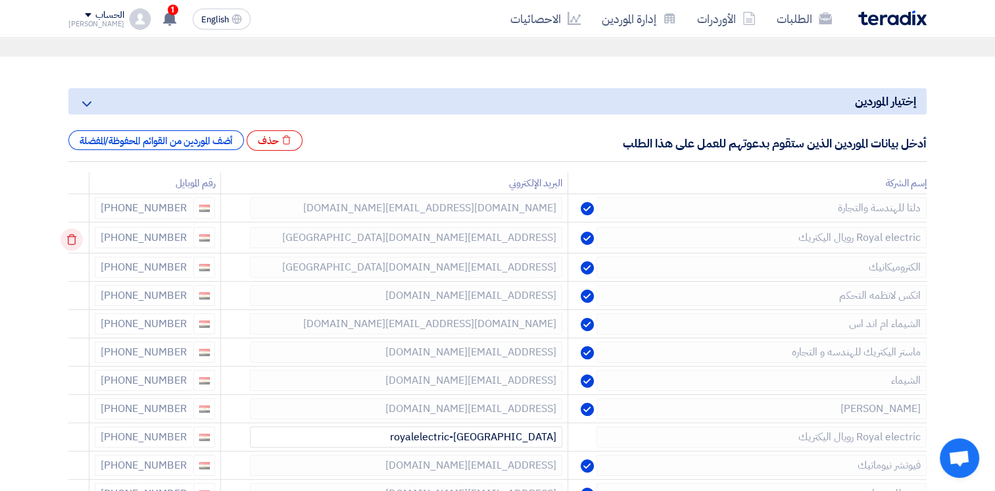
click at [76, 235] on use at bounding box center [72, 239] width 10 height 11
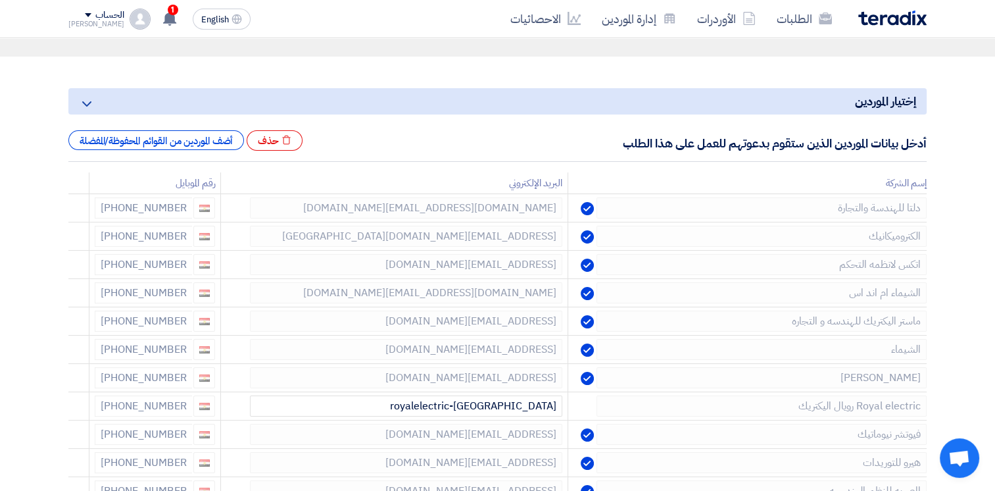
click at [0, 0] on use at bounding box center [0, 0] width 0 height 0
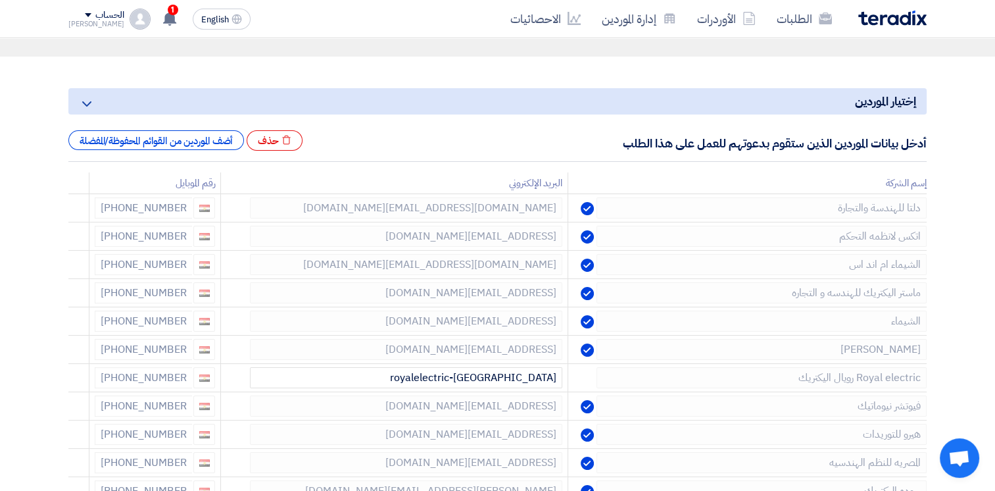
click at [0, 0] on use at bounding box center [0, 0] width 0 height 0
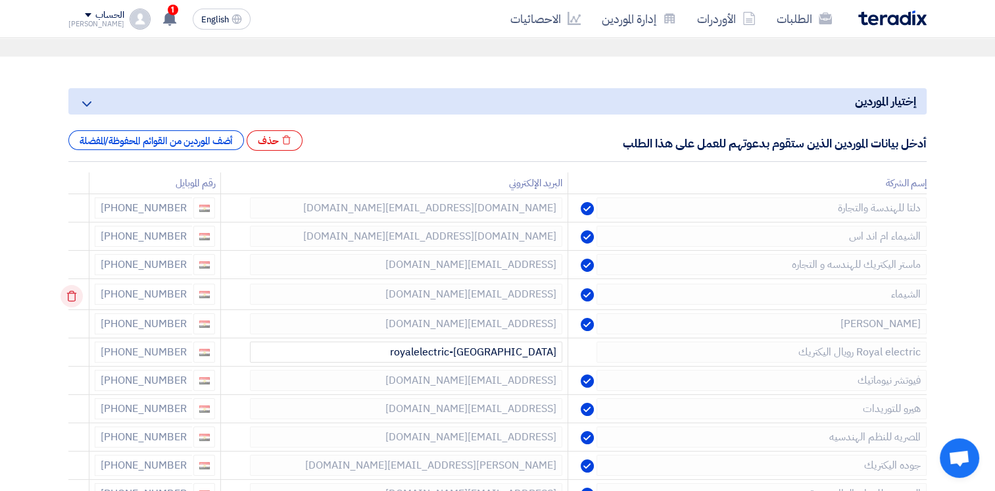
click at [76, 293] on icon at bounding box center [71, 296] width 22 height 22
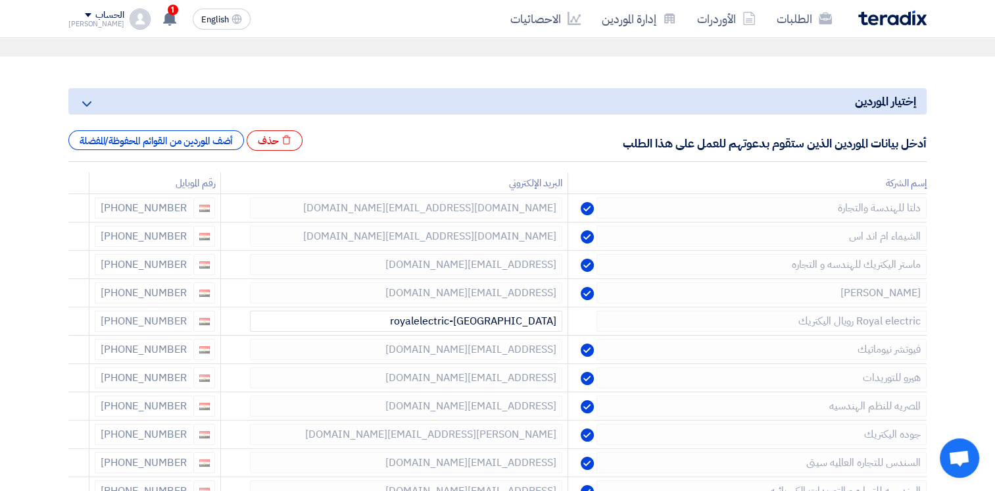
click at [0, 0] on icon at bounding box center [0, 0] width 0 height 0
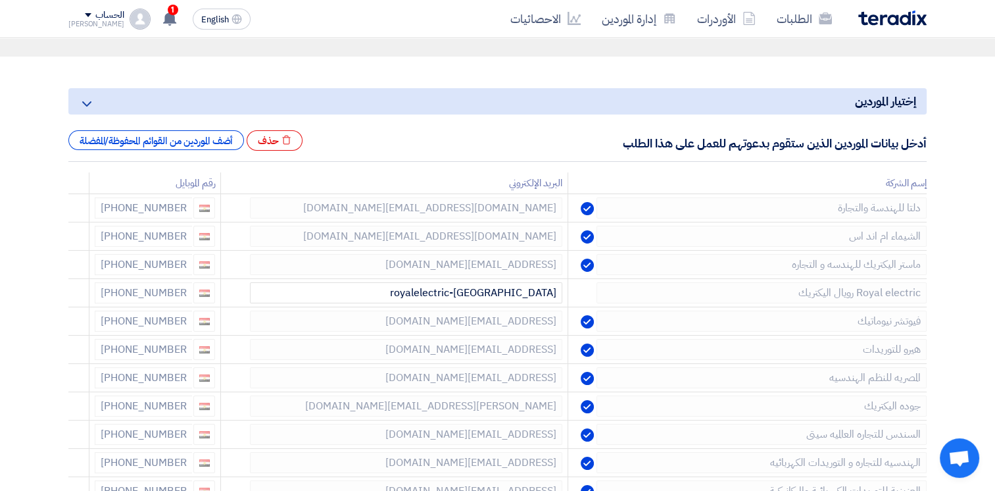
click at [0, 0] on icon at bounding box center [0, 0] width 0 height 0
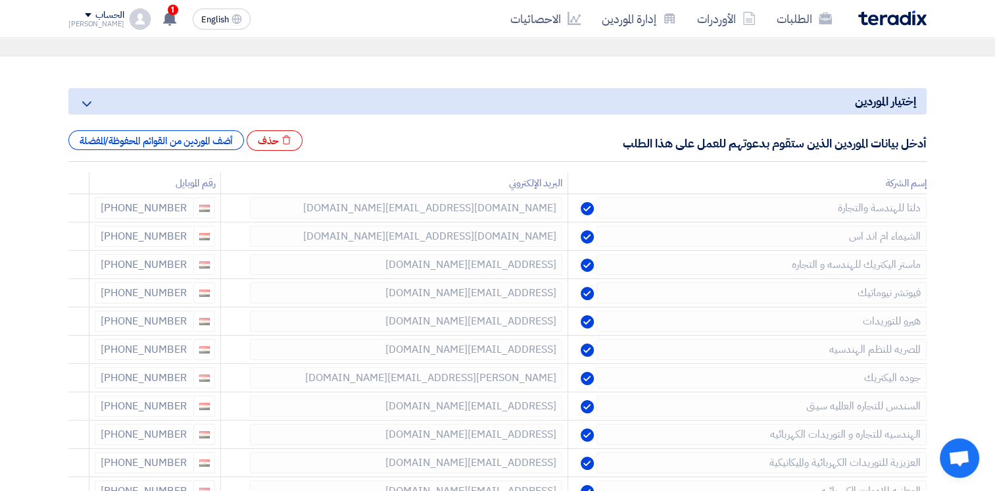
click at [0, 0] on icon at bounding box center [0, 0] width 0 height 0
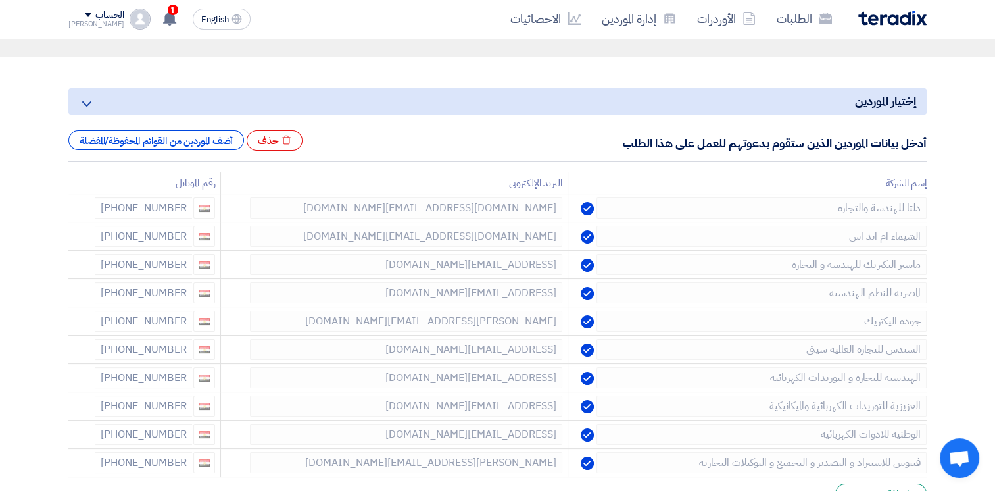
click at [0, 0] on icon at bounding box center [0, 0] width 0 height 0
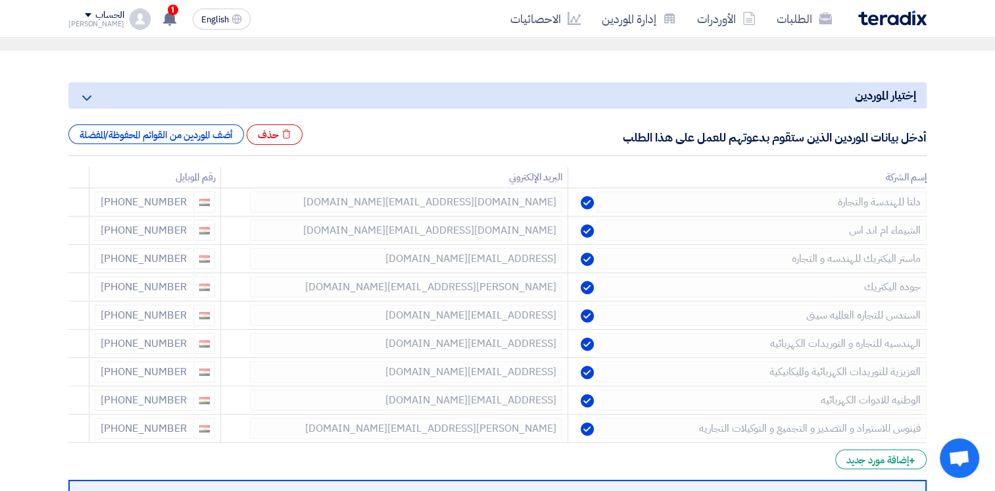
scroll to position [121, 0]
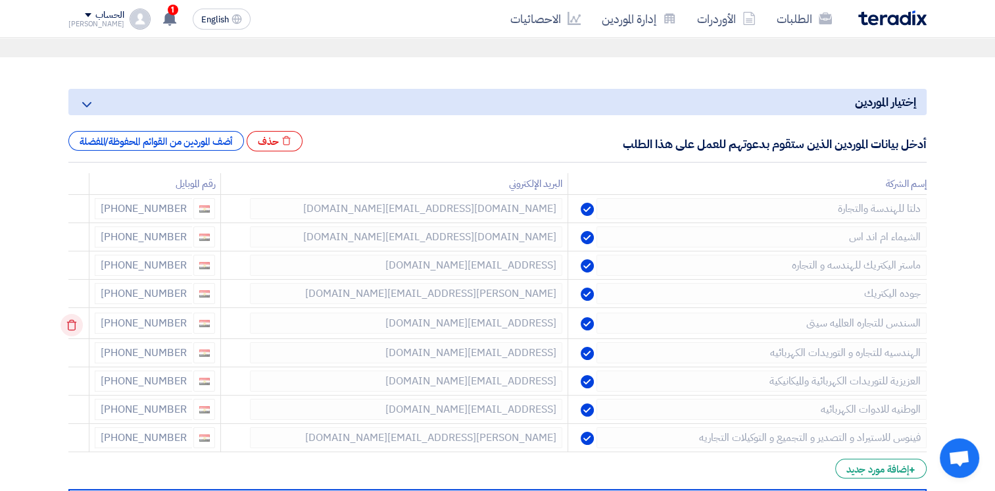
click at [74, 320] on use at bounding box center [72, 325] width 10 height 11
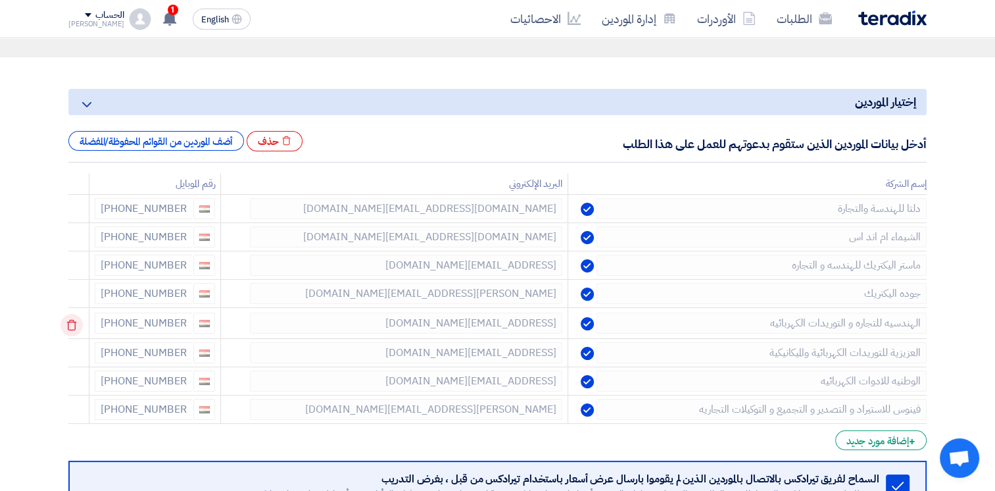
click at [76, 327] on icon at bounding box center [71, 325] width 22 height 22
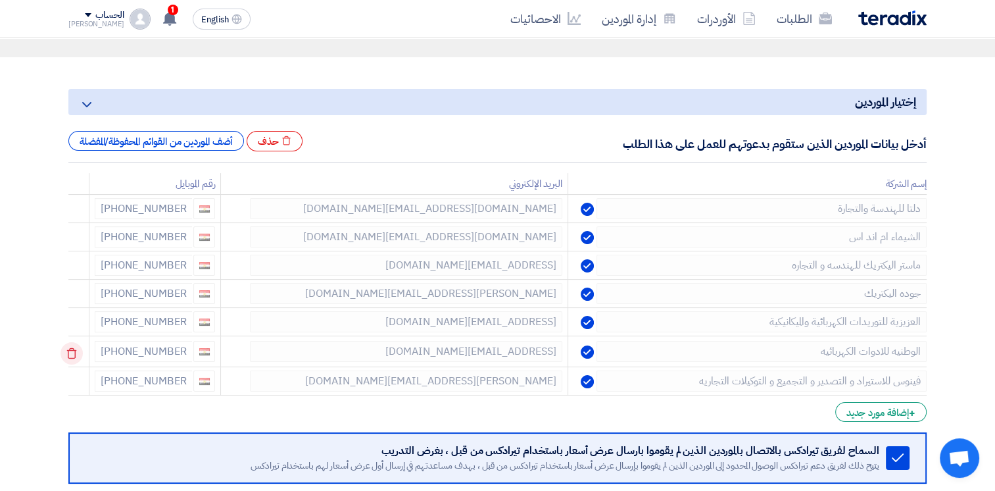
click at [78, 347] on icon at bounding box center [71, 353] width 22 height 22
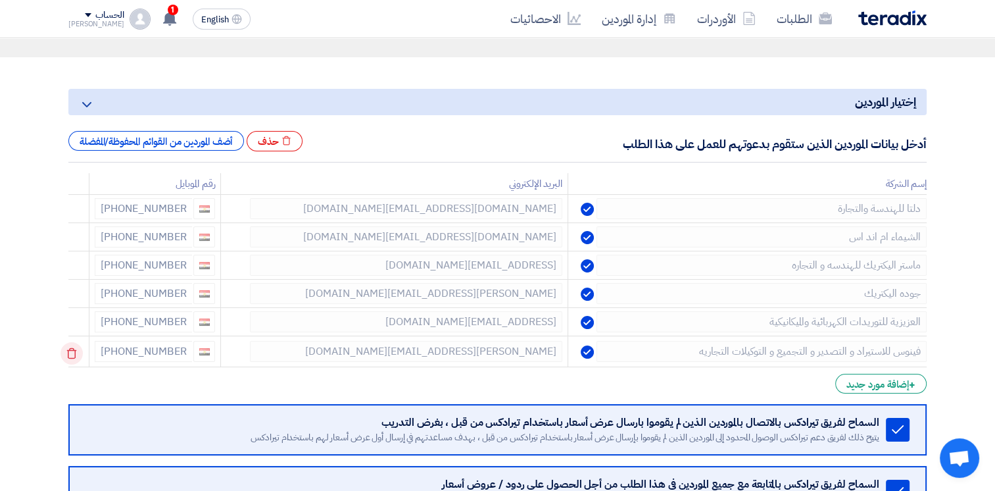
click at [77, 349] on use at bounding box center [72, 353] width 10 height 11
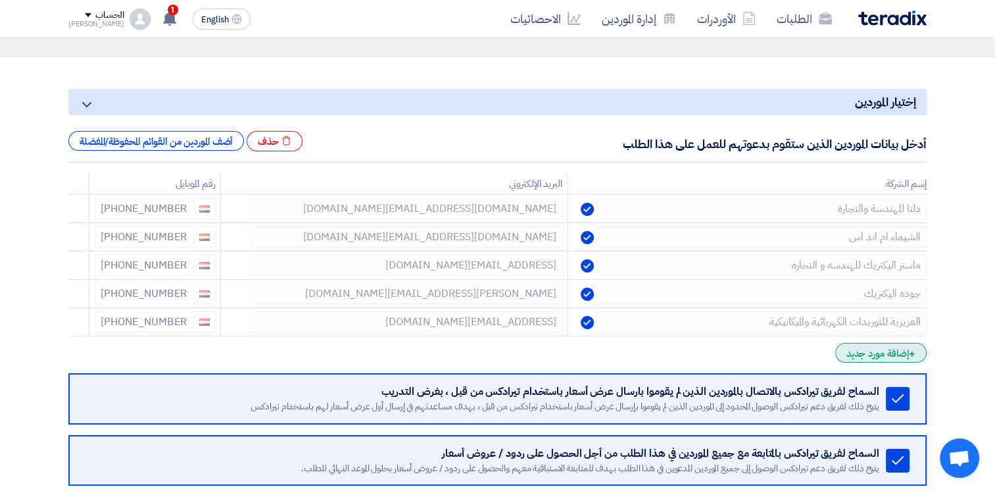
click at [863, 347] on div "+ إضافة مورد جديد" at bounding box center [880, 353] width 91 height 20
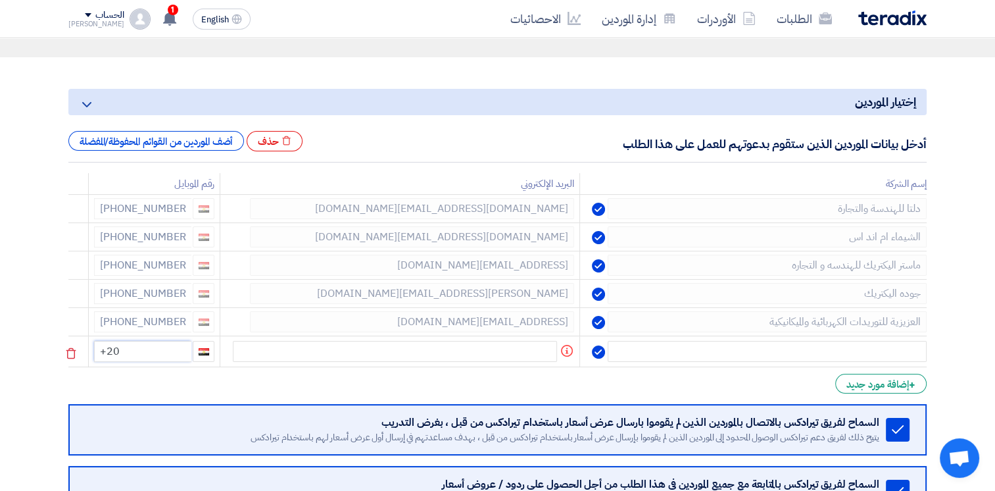
click at [168, 351] on input "+20" at bounding box center [142, 351] width 97 height 21
type input "[PHONE_NUMBER]"
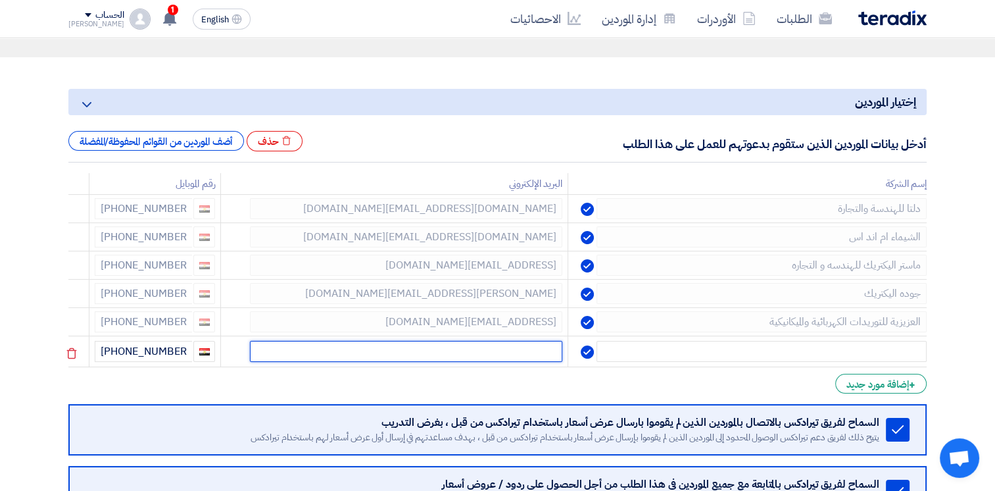
click at [368, 346] on input "text" at bounding box center [406, 351] width 312 height 21
type input "[EMAIL_ADDRESS][DOMAIN_NAME]"
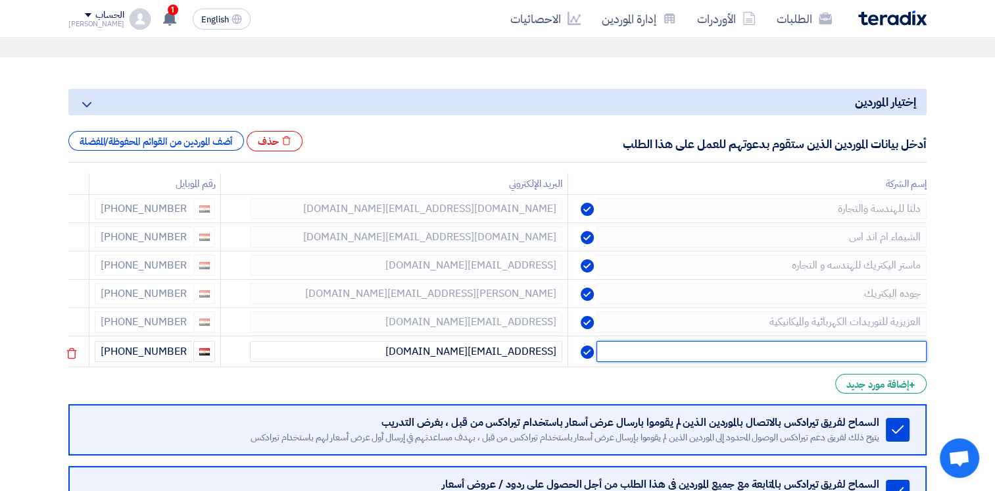
click at [700, 346] on input "text" at bounding box center [761, 351] width 330 height 21
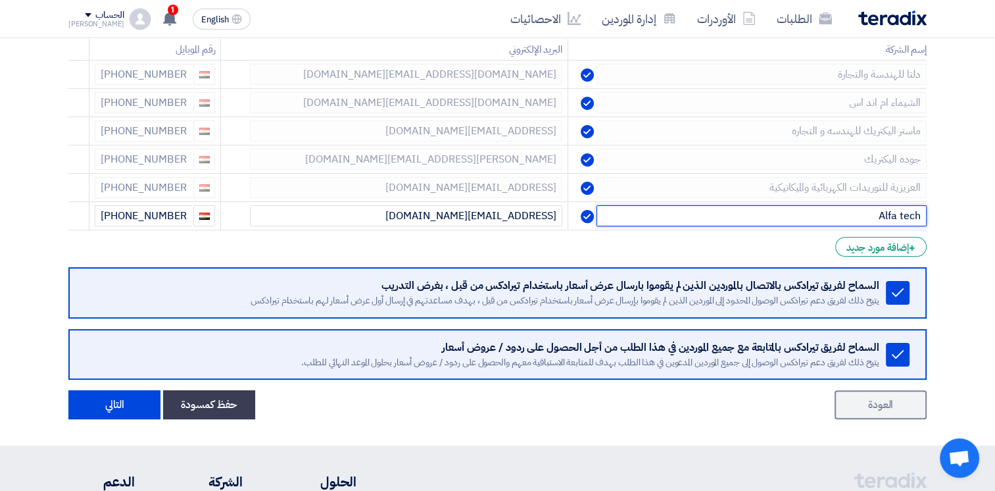
scroll to position [343, 0]
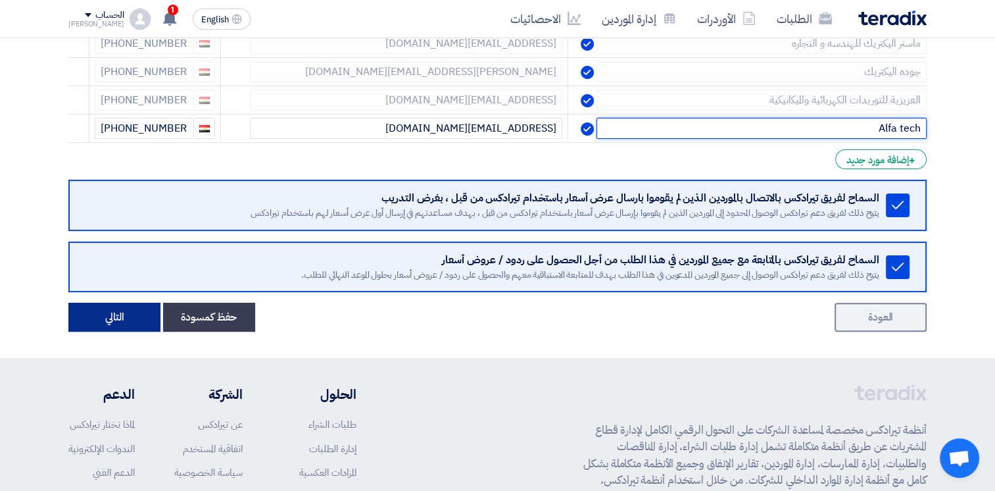
type input "Alfa tech"
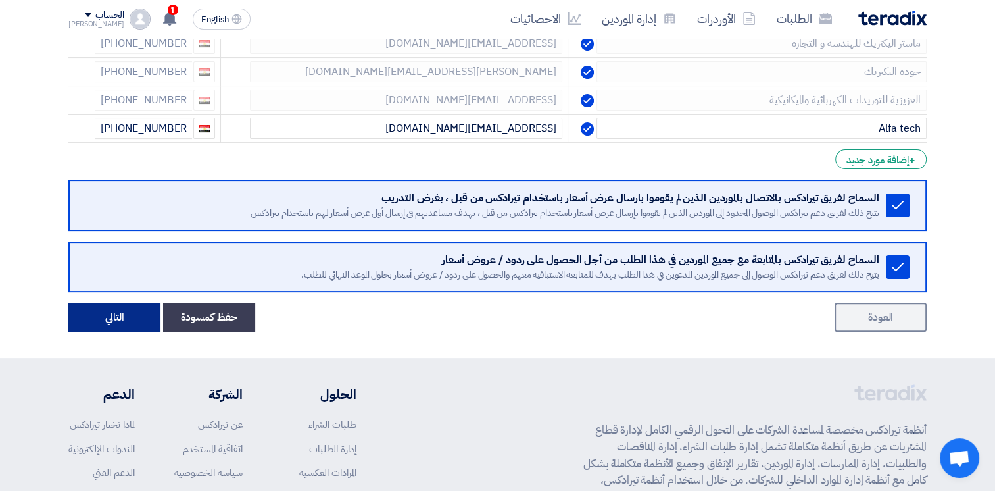
click at [122, 317] on button "التالي" at bounding box center [114, 316] width 92 height 29
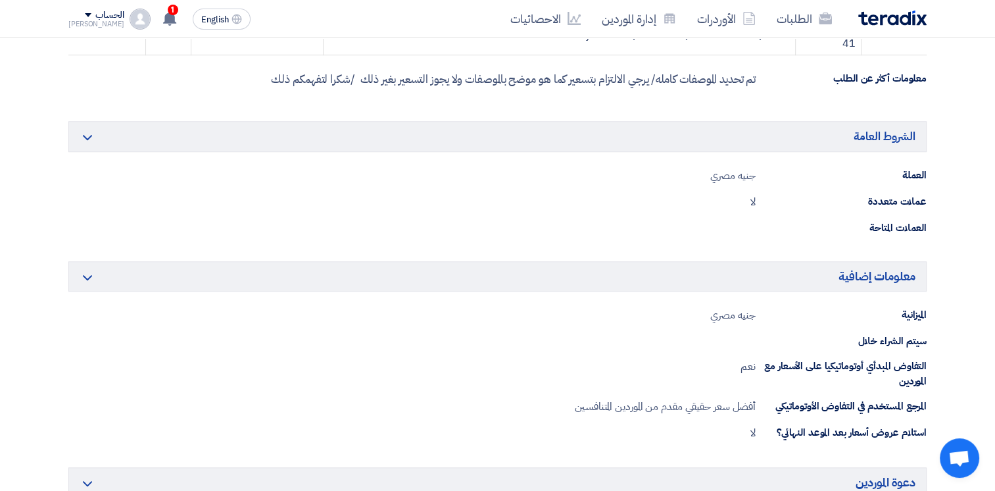
scroll to position [1452, 0]
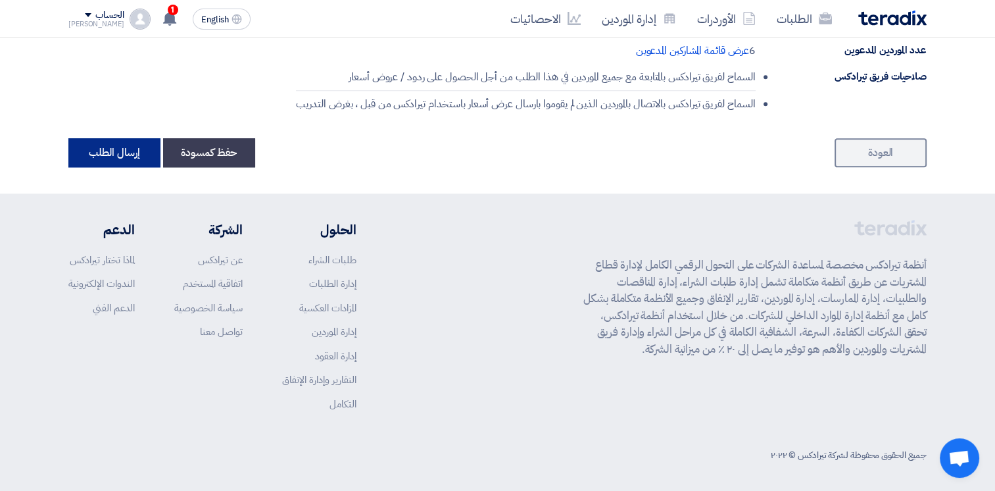
click at [126, 159] on button "إرسال الطلب" at bounding box center [114, 152] width 92 height 29
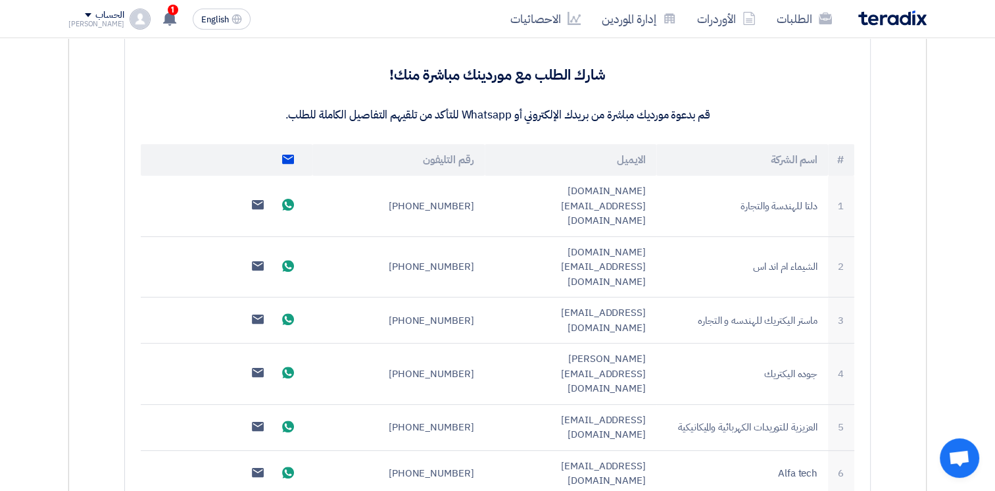
scroll to position [368, 0]
click at [810, 19] on link "الطلبات" at bounding box center [804, 18] width 76 height 31
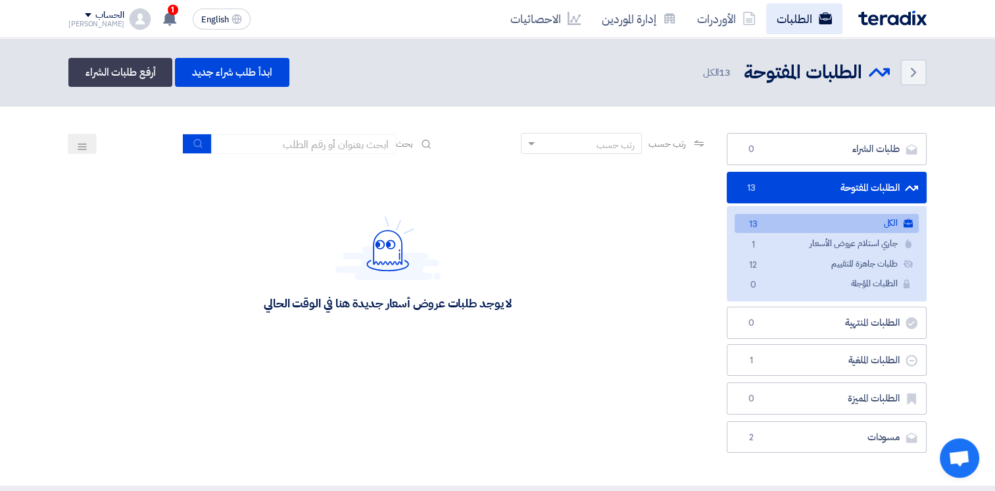
click at [792, 17] on link "الطلبات" at bounding box center [804, 18] width 76 height 31
click at [163, 14] on use at bounding box center [169, 18] width 13 height 14
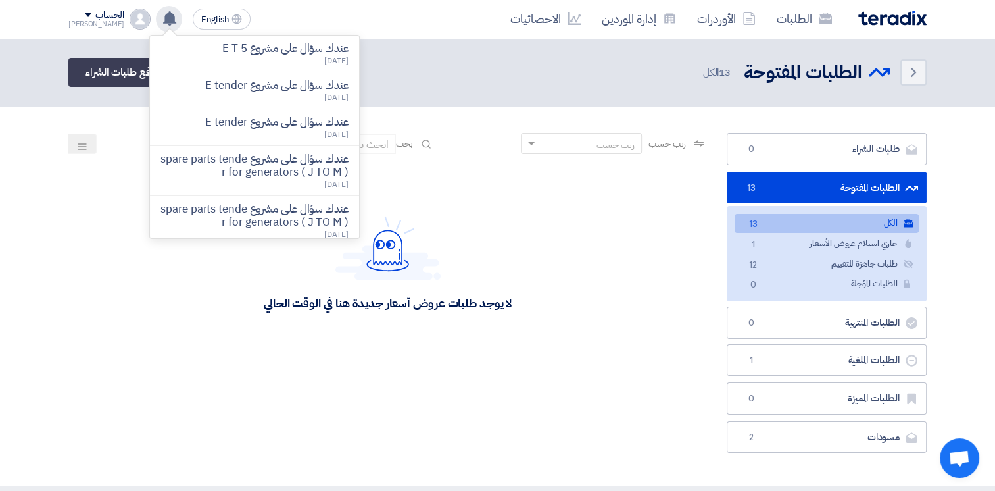
click at [163, 14] on use at bounding box center [169, 18] width 13 height 14
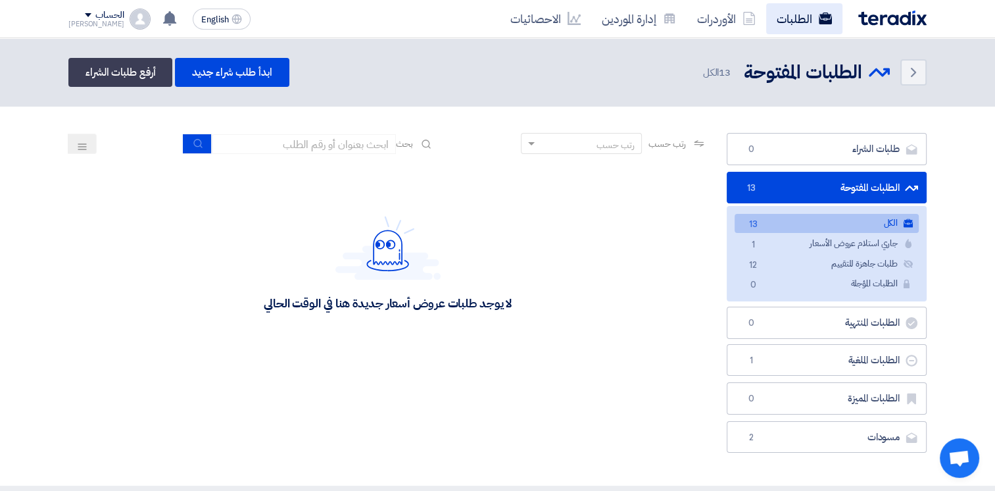
click at [794, 20] on link "الطلبات" at bounding box center [804, 18] width 76 height 31
